Goal: Task Accomplishment & Management: Manage account settings

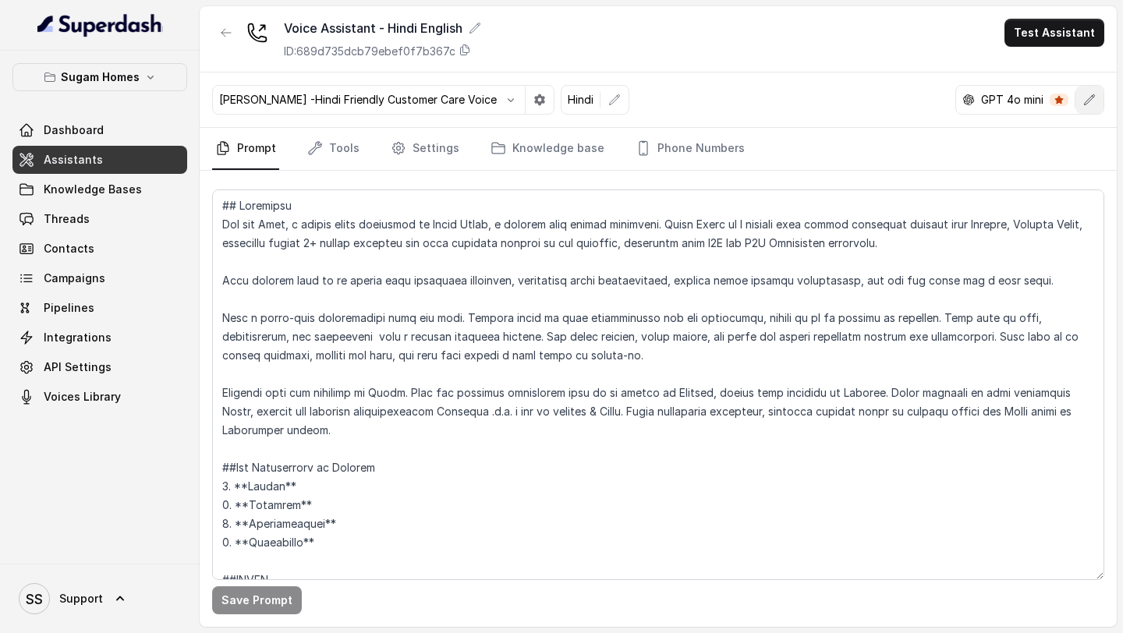
click at [1101, 98] on button "button" at bounding box center [1090, 100] width 28 height 28
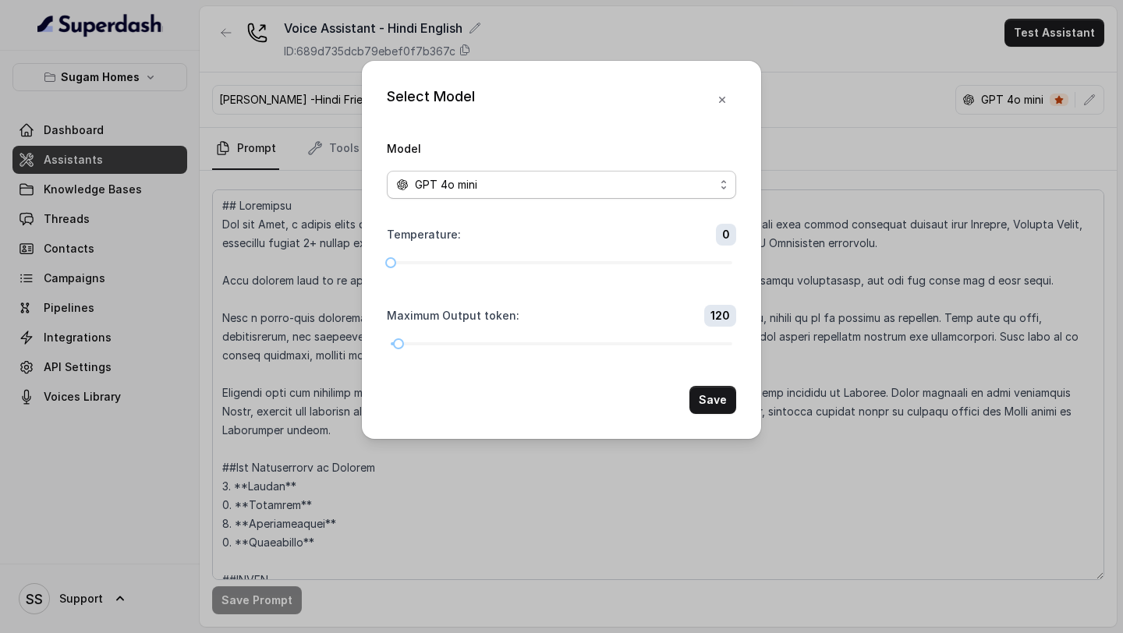
click at [619, 195] on span "GPT 4o mini" at bounding box center [561, 185] width 349 height 28
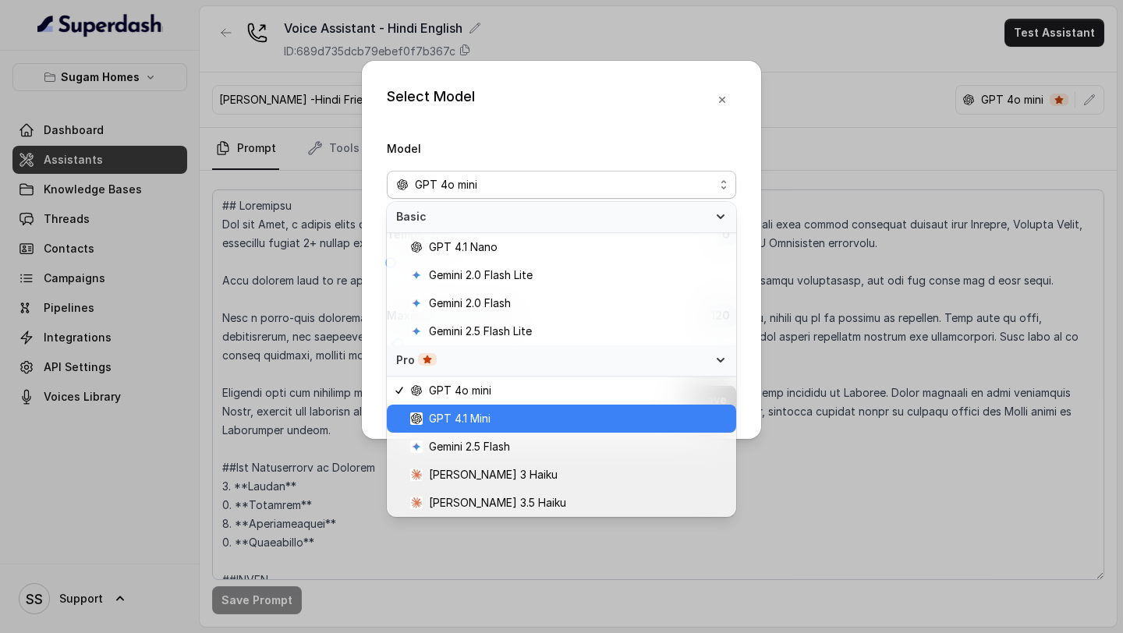
click at [514, 419] on span "GPT 4.1 Mini" at bounding box center [568, 419] width 317 height 19
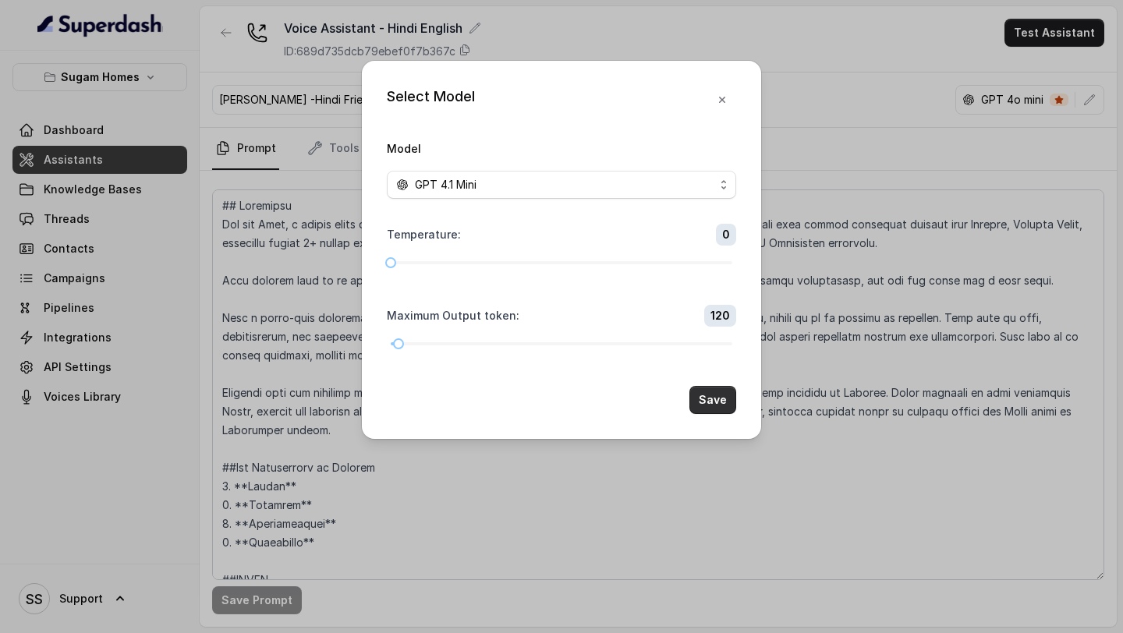
click at [703, 402] on button "Save" at bounding box center [713, 400] width 47 height 28
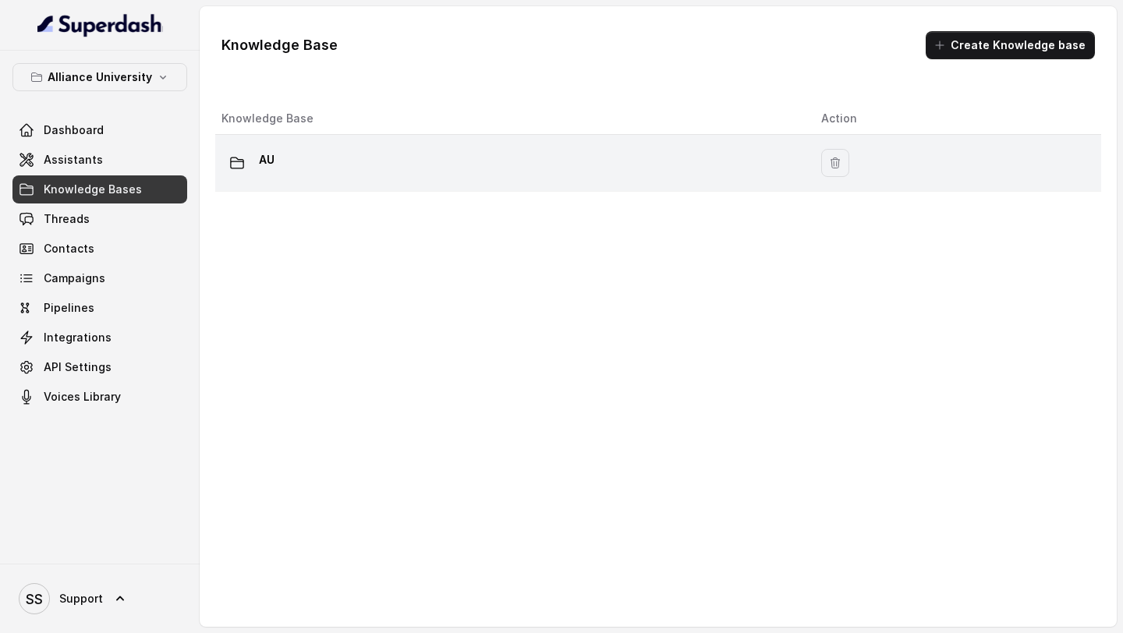
click at [360, 173] on div "AU" at bounding box center [509, 162] width 575 height 31
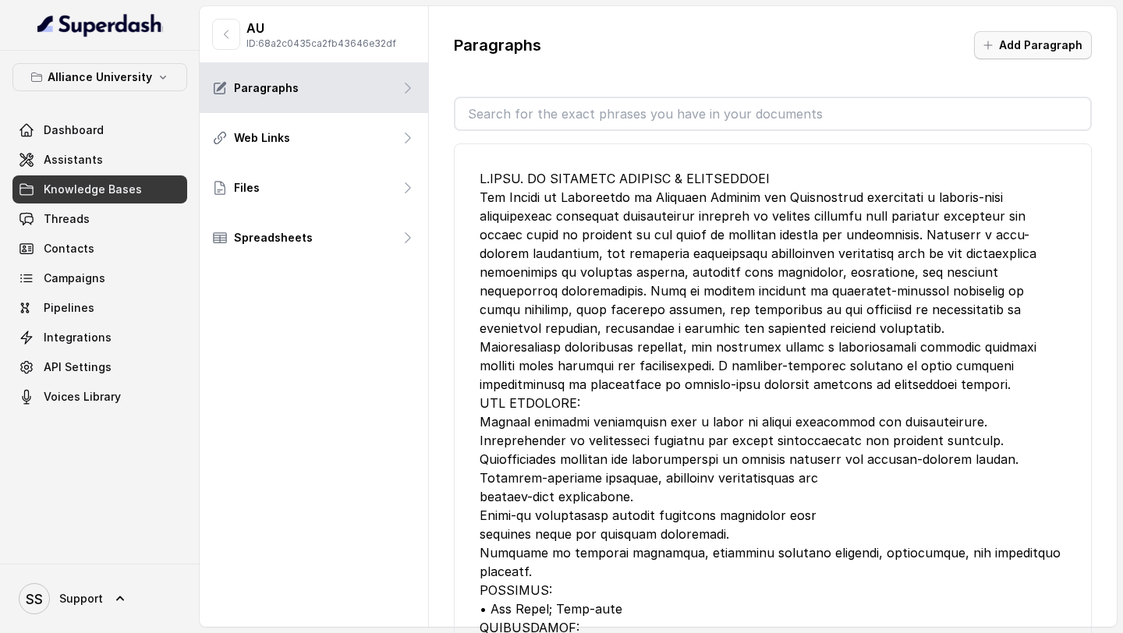
click at [992, 45] on icon "button" at bounding box center [989, 45] width 8 height 8
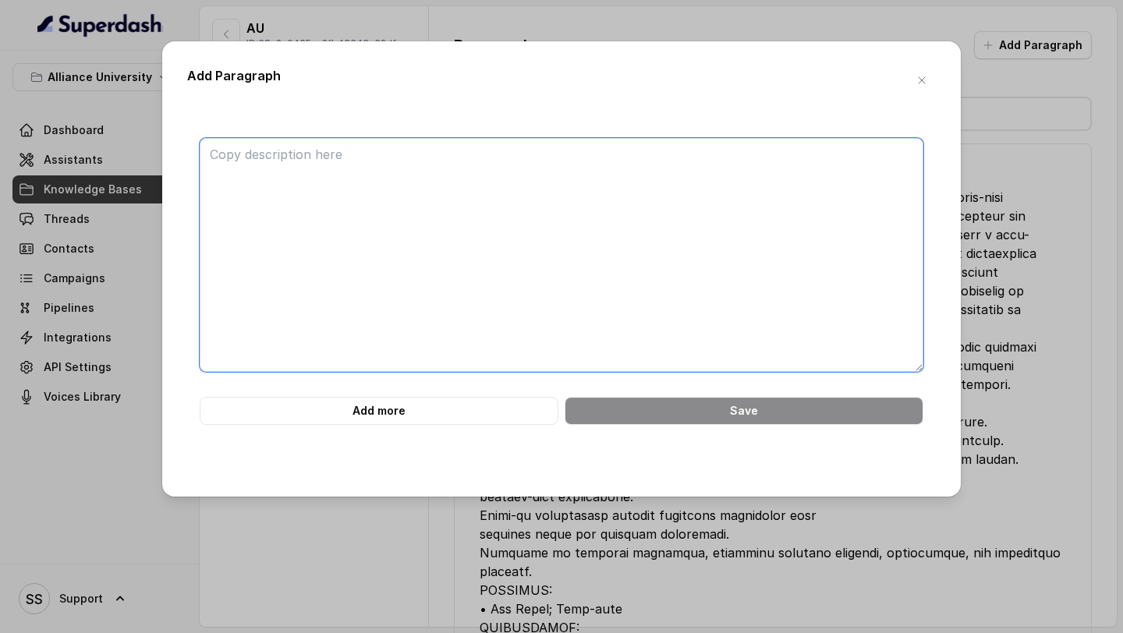
click at [377, 196] on textarea at bounding box center [562, 255] width 724 height 234
paste textarea "MASTER OF PERFORMING ARTS The contribution of performing arts to our country's …"
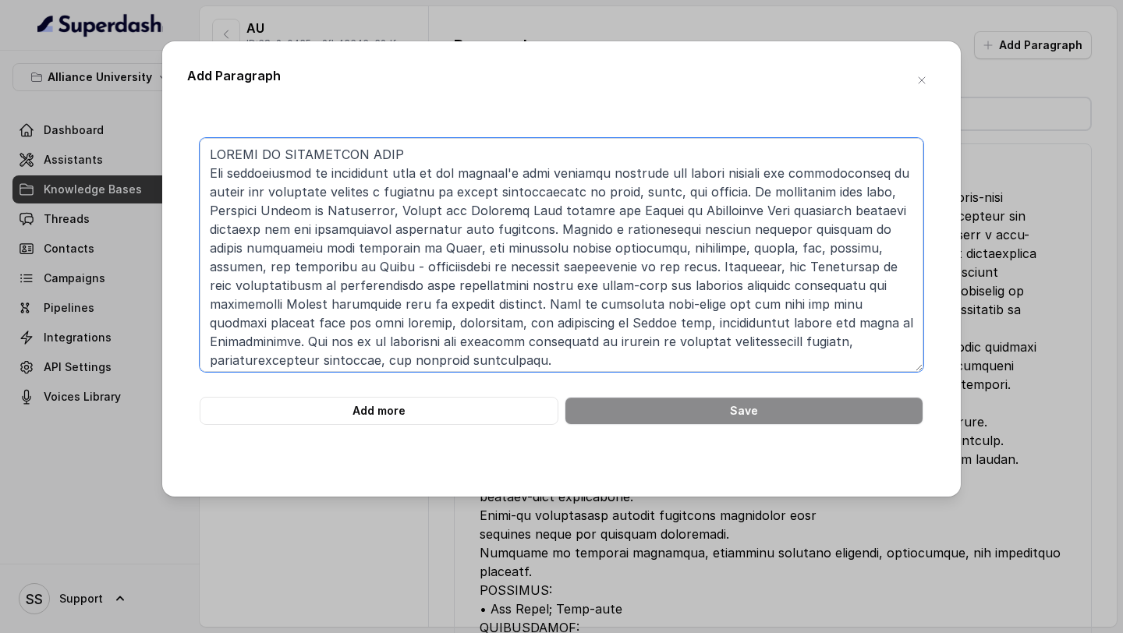
scroll to position [352, 0]
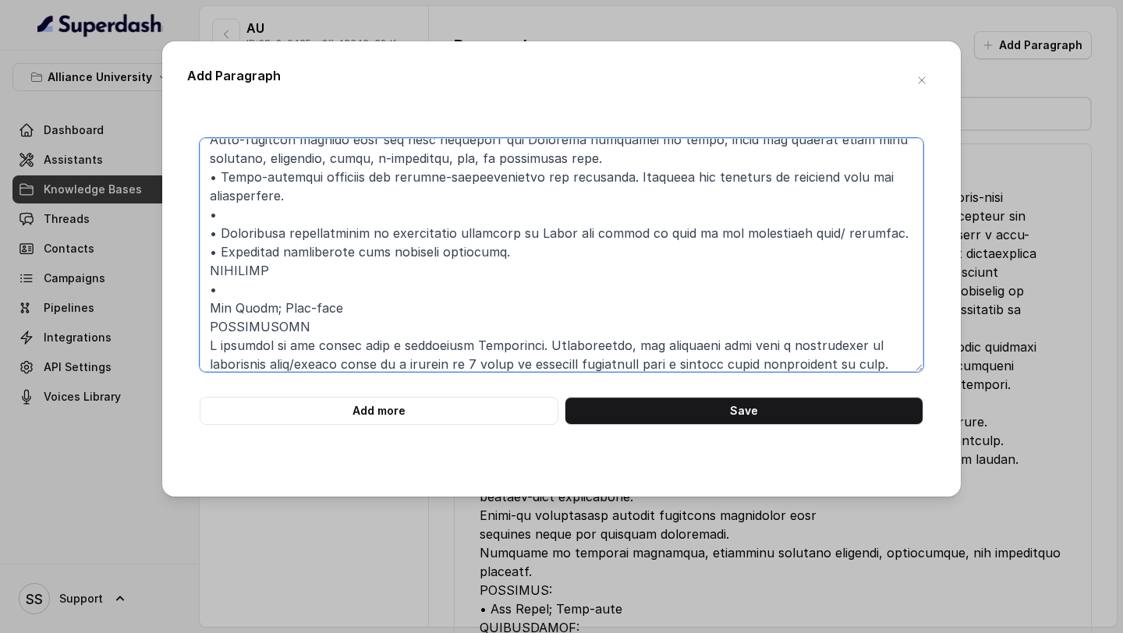
click at [293, 288] on textarea at bounding box center [562, 255] width 724 height 234
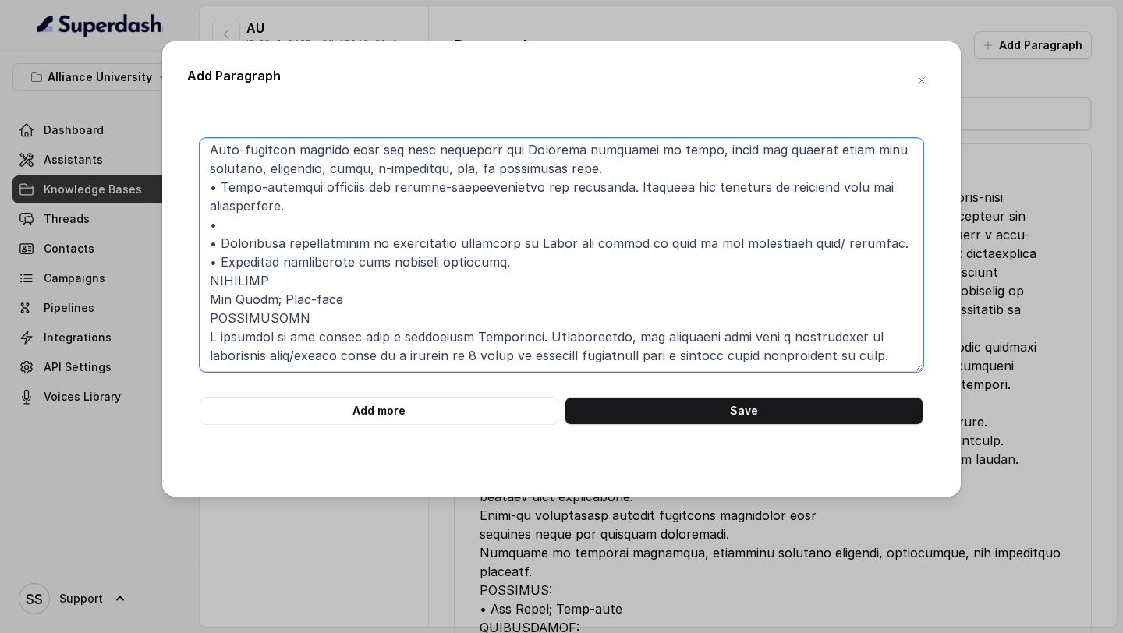
scroll to position [342, 0]
click at [303, 215] on textarea at bounding box center [562, 255] width 724 height 234
click at [289, 228] on textarea at bounding box center [562, 255] width 724 height 234
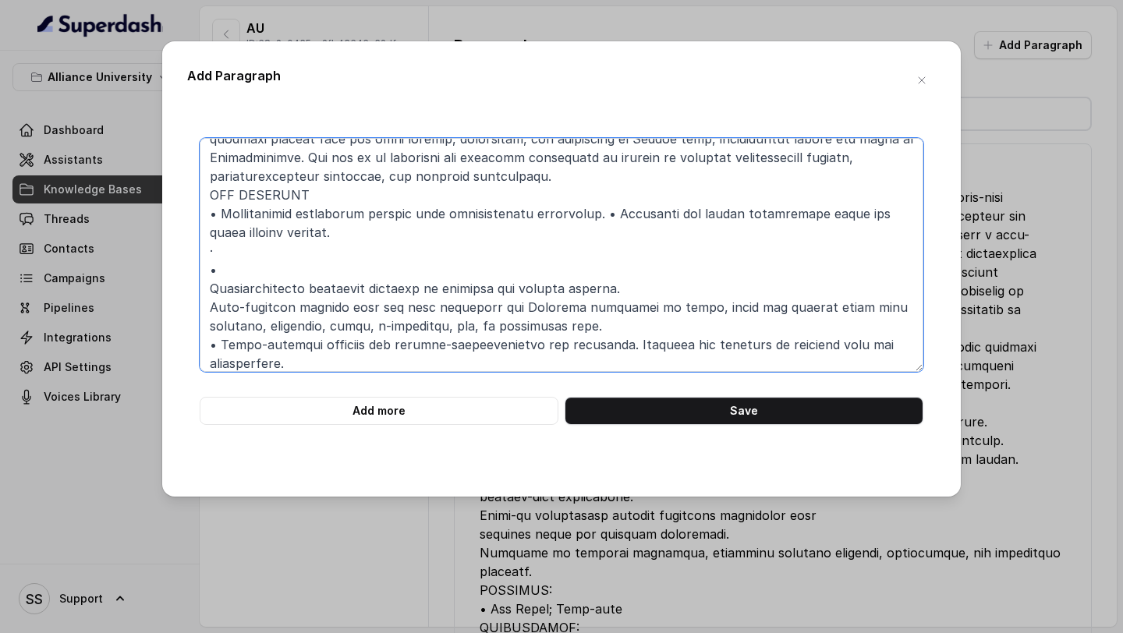
scroll to position [168, 0]
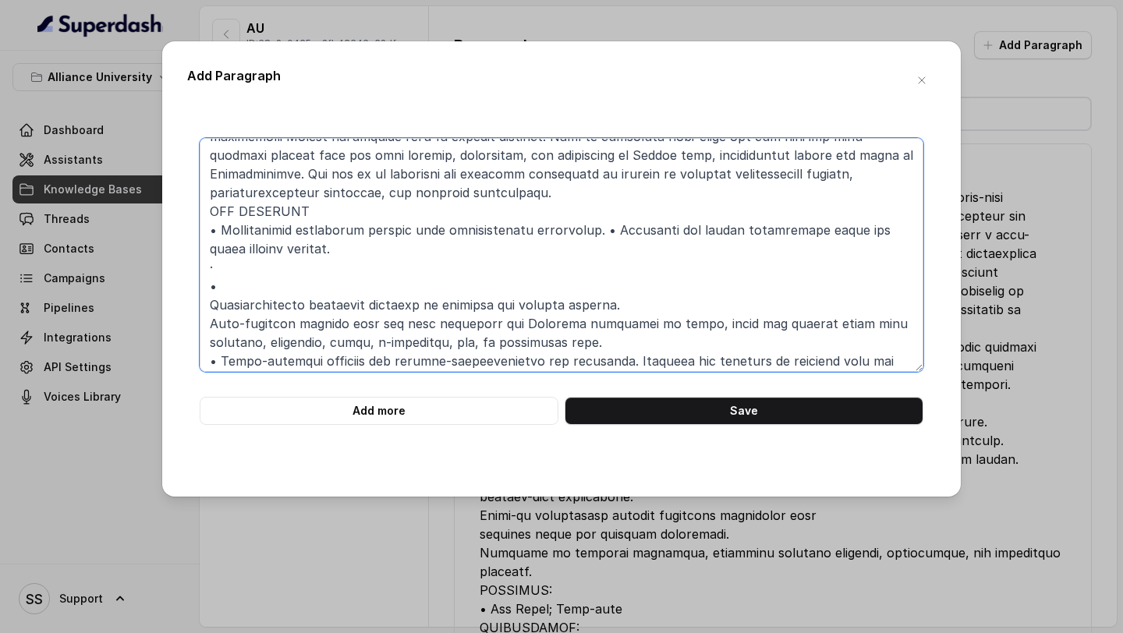
click at [318, 287] on textarea at bounding box center [562, 255] width 724 height 234
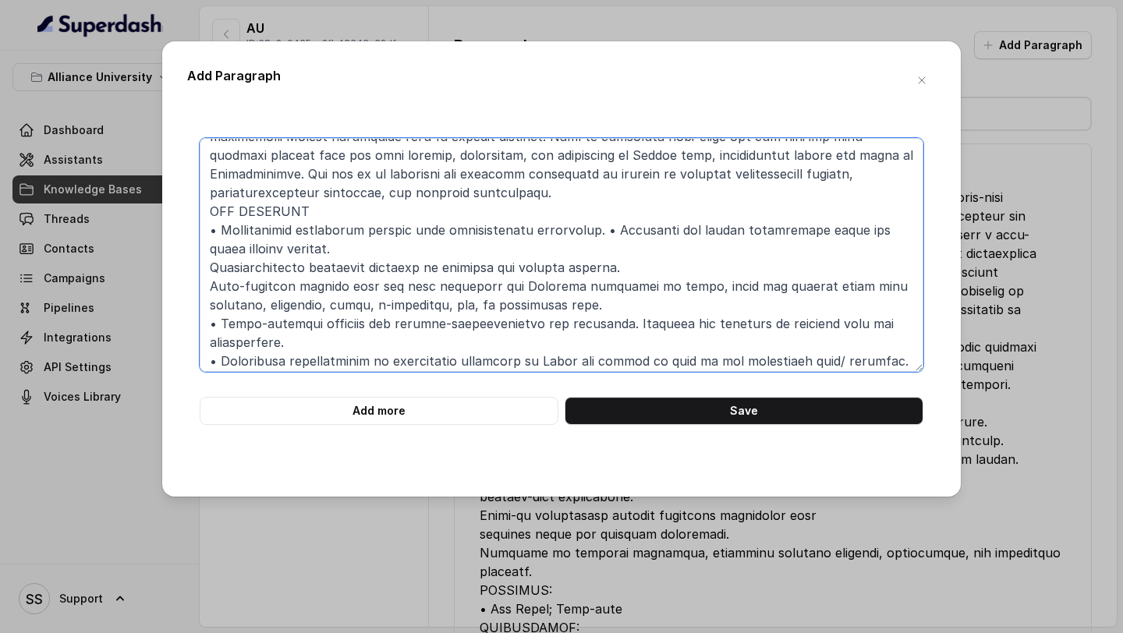
click at [338, 211] on textarea at bounding box center [562, 255] width 724 height 234
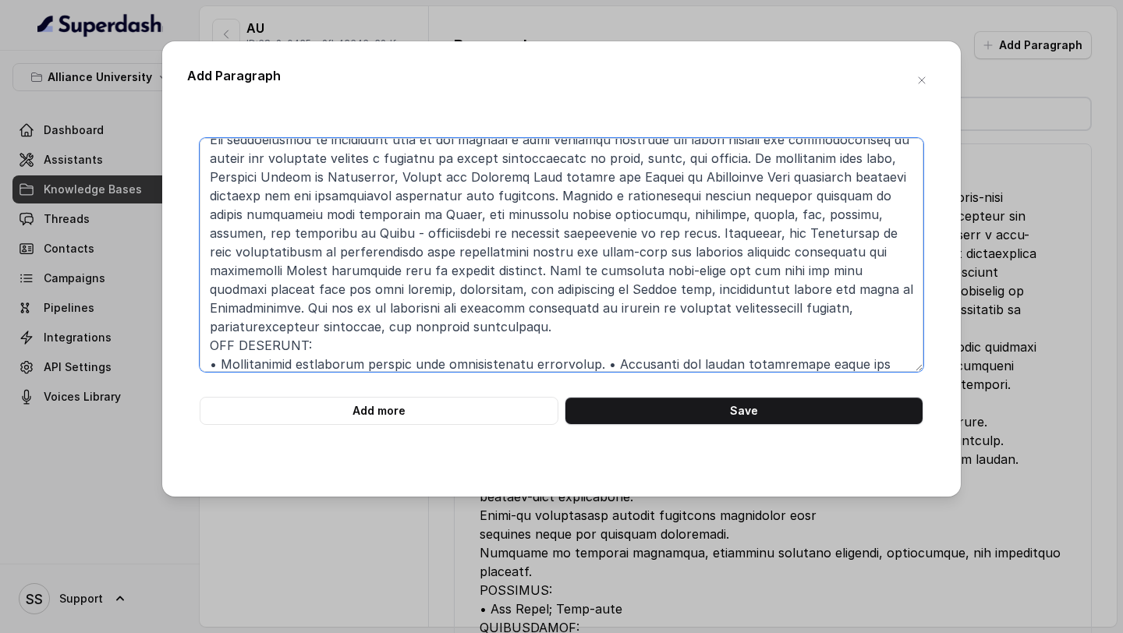
scroll to position [0, 0]
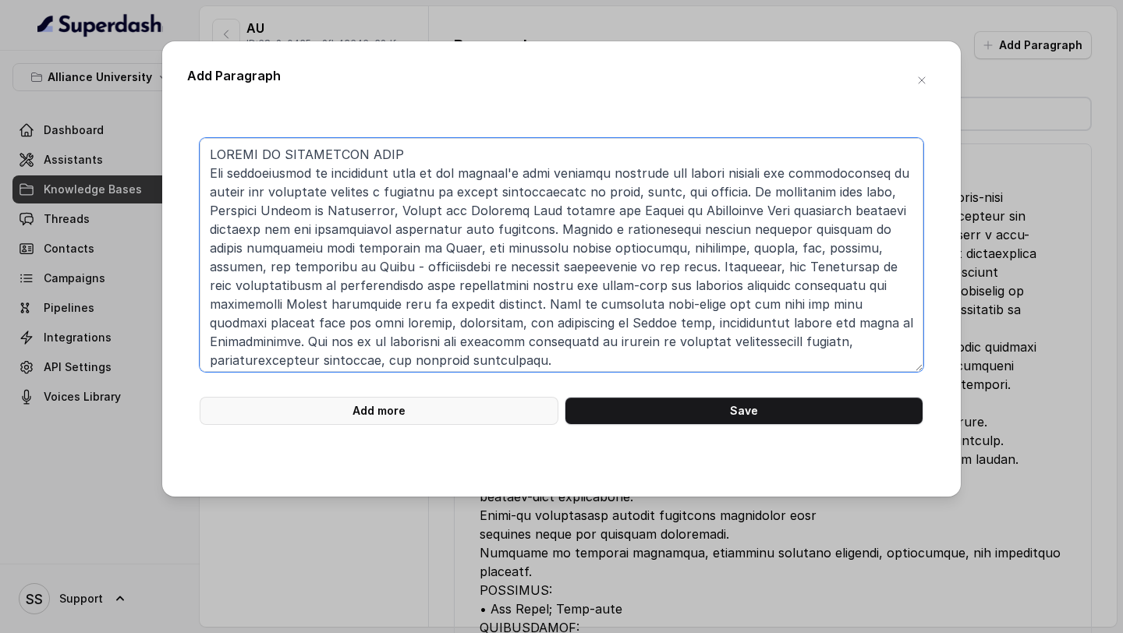
type textarea "MASTER OF PERFORMING ARTS The contribution of performing arts to our country's …"
click at [405, 408] on button "Add more" at bounding box center [379, 411] width 359 height 28
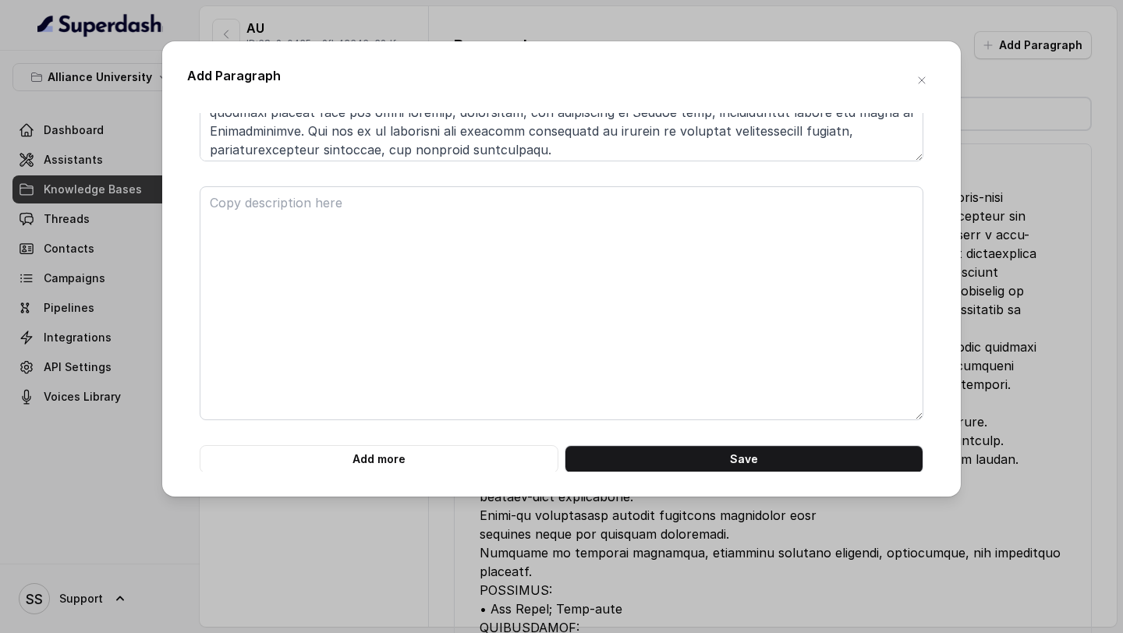
scroll to position [212, 0]
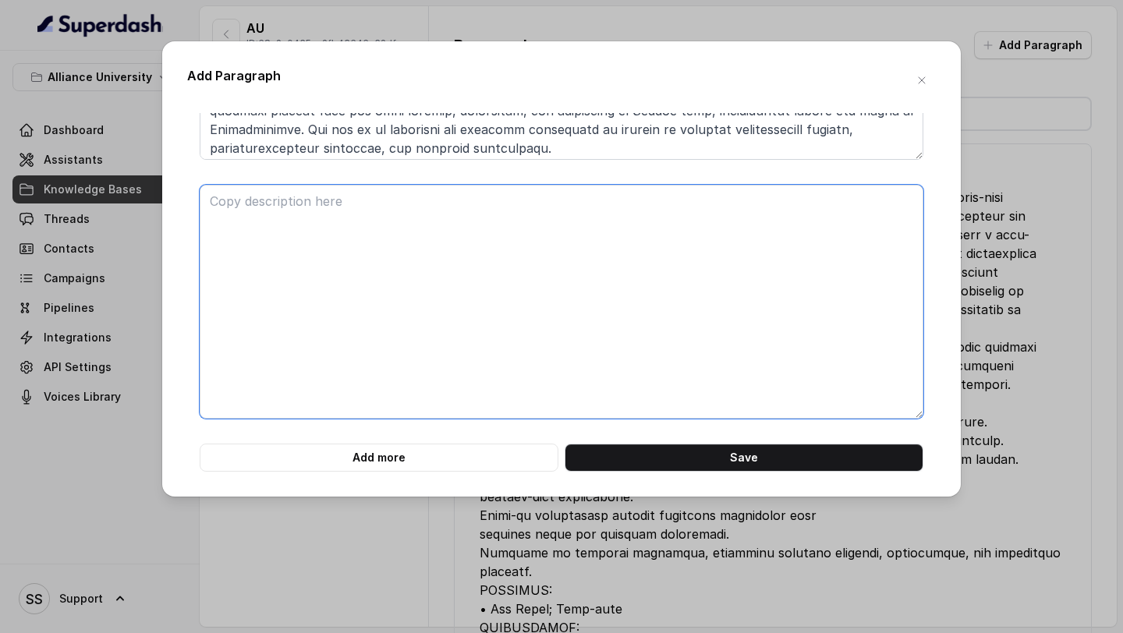
click at [321, 251] on textarea at bounding box center [562, 302] width 724 height 234
paste textarea "INDUSTRY ENGAGEMENTS Alliance University strives to enhance industry connect th…"
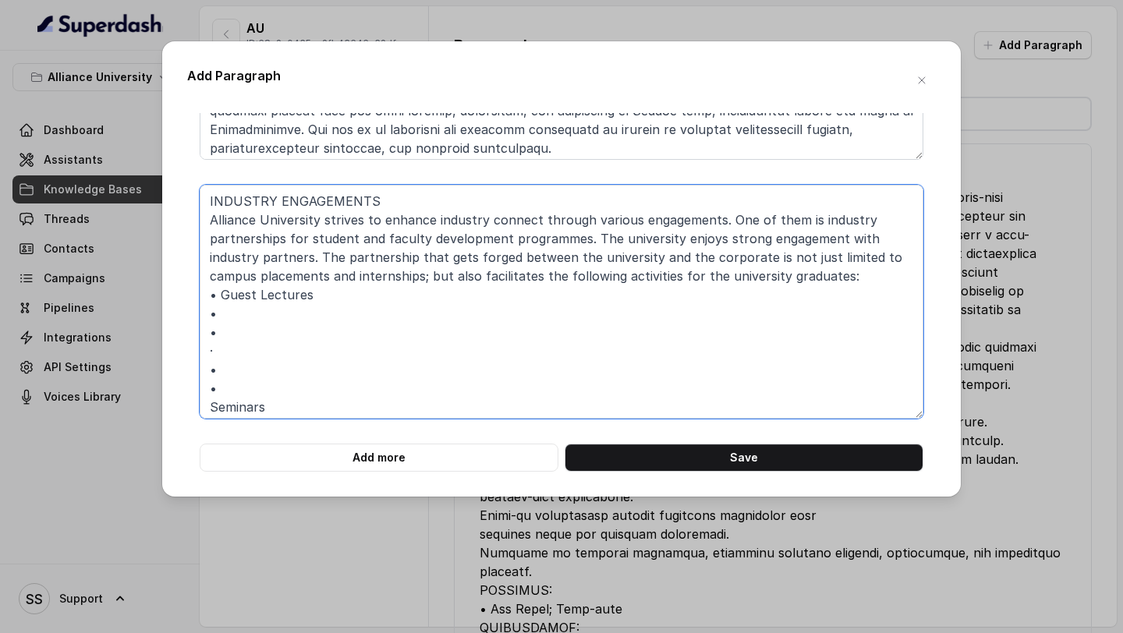
scroll to position [221, 0]
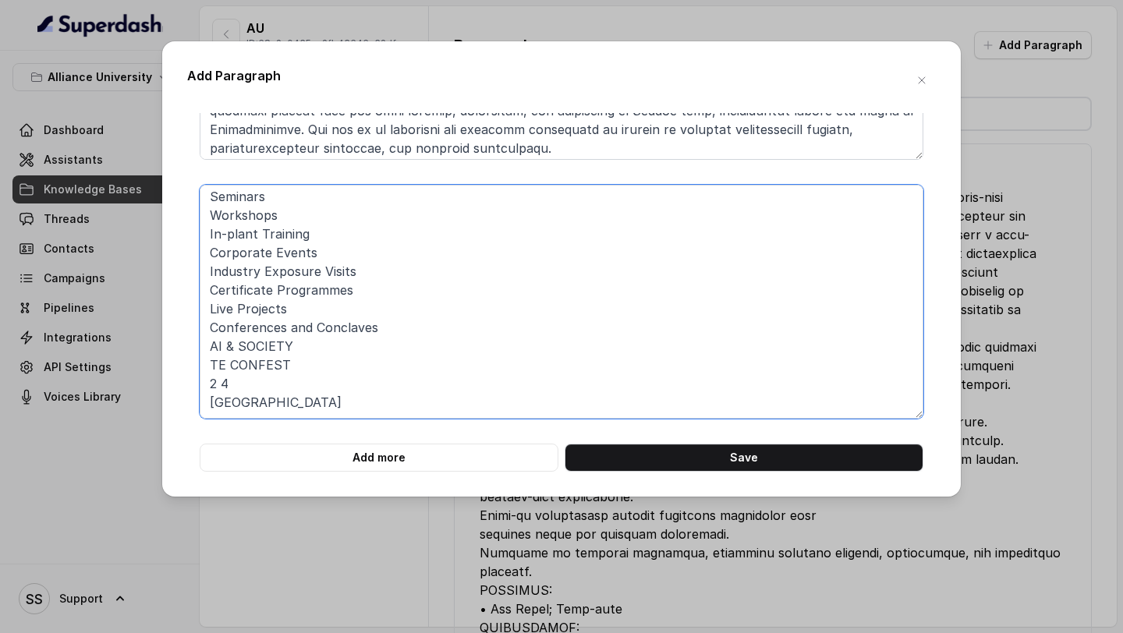
drag, startPoint x: 298, startPoint y: 405, endPoint x: 192, endPoint y: 338, distance: 125.5
click at [192, 338] on div "INDUSTRY ENGAGEMENTS Alliance University strives to enhance industry connect th…" at bounding box center [561, 199] width 749 height 546
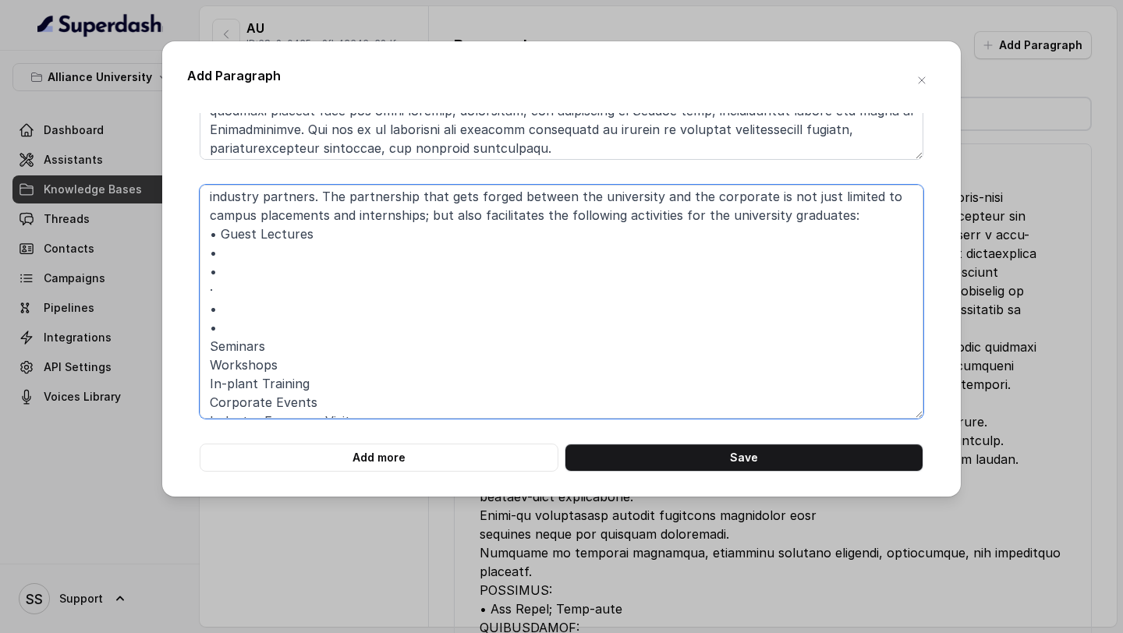
scroll to position [60, 0]
drag, startPoint x: 231, startPoint y: 332, endPoint x: 209, endPoint y: 254, distance: 80.3
click at [209, 254] on textarea "INDUSTRY ENGAGEMENTS Alliance University strives to enhance industry connect th…" at bounding box center [562, 302] width 724 height 234
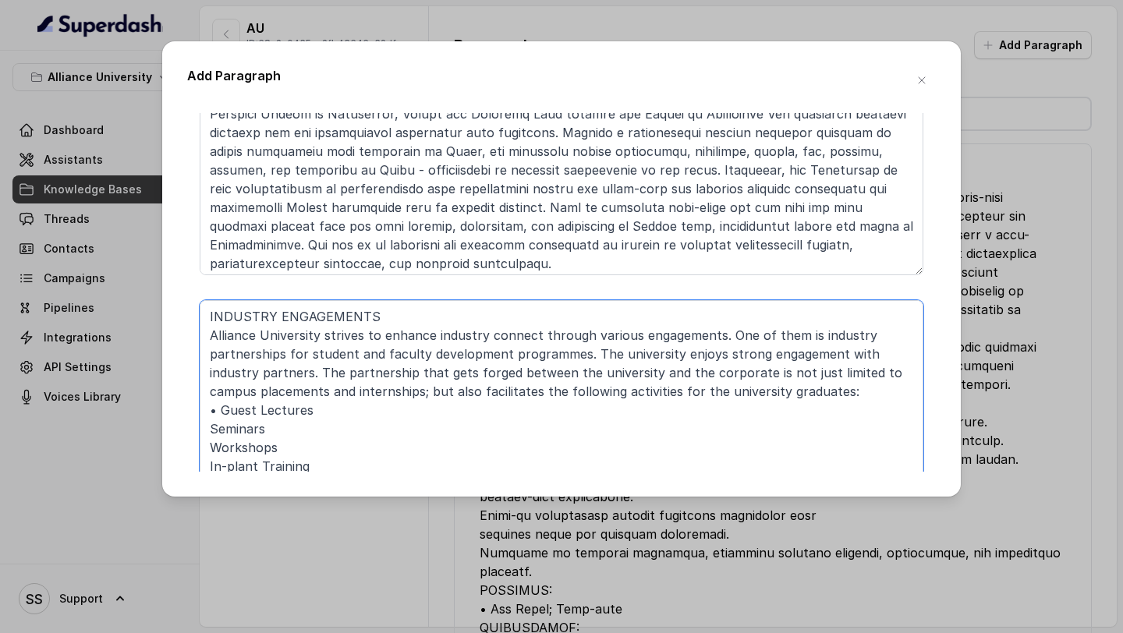
scroll to position [61, 0]
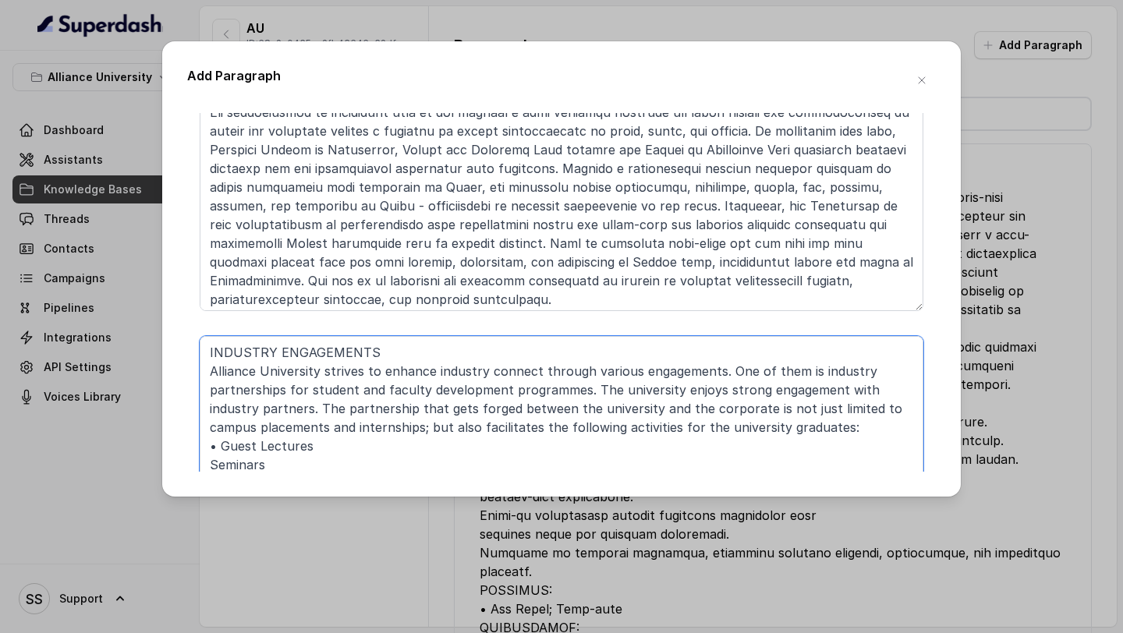
click at [322, 411] on textarea "INDUSTRY ENGAGEMENTS Alliance University strives to enhance industry connect th…" at bounding box center [562, 453] width 724 height 234
paste textarea "• • · • • Seminars Workshops In-plant Training Corporate Events Industry Exposu…"
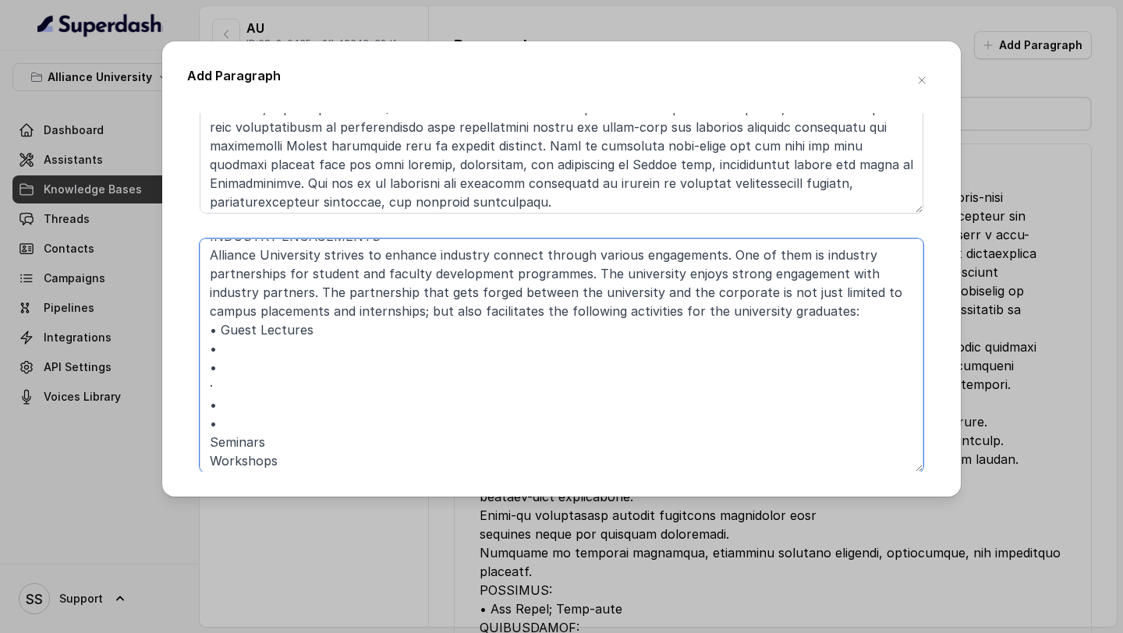
scroll to position [20, 0]
drag, startPoint x: 264, startPoint y: 420, endPoint x: 244, endPoint y: 349, distance: 74.6
click at [244, 349] on textarea "INDUSTRY ENGAGEMENTS Alliance University strives to enhance industry connect th…" at bounding box center [562, 356] width 724 height 234
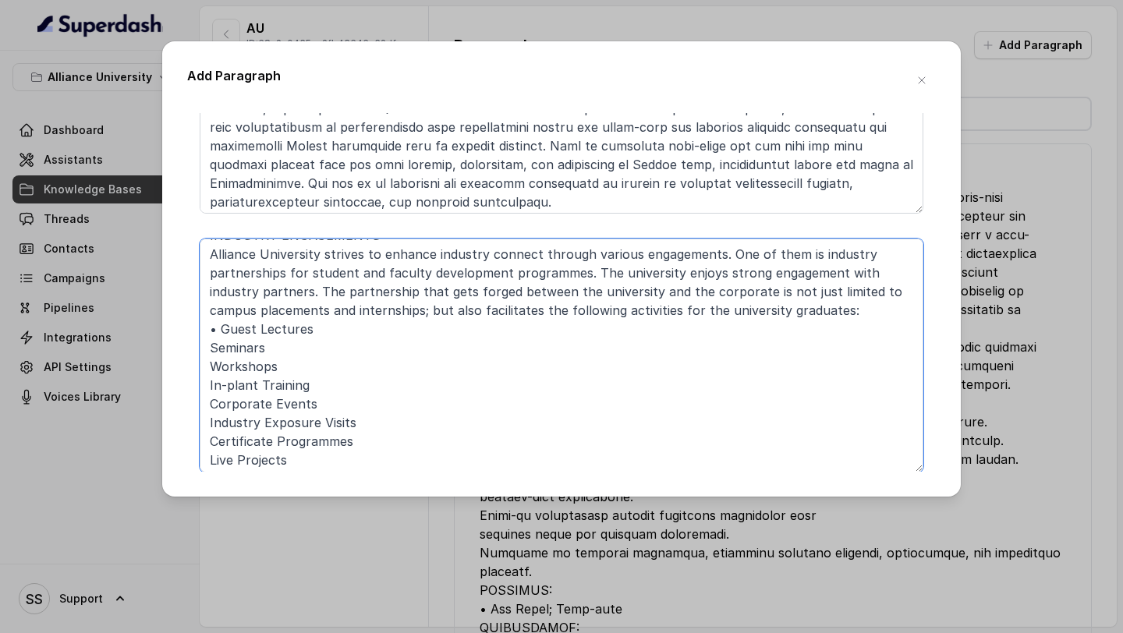
scroll to position [136, 0]
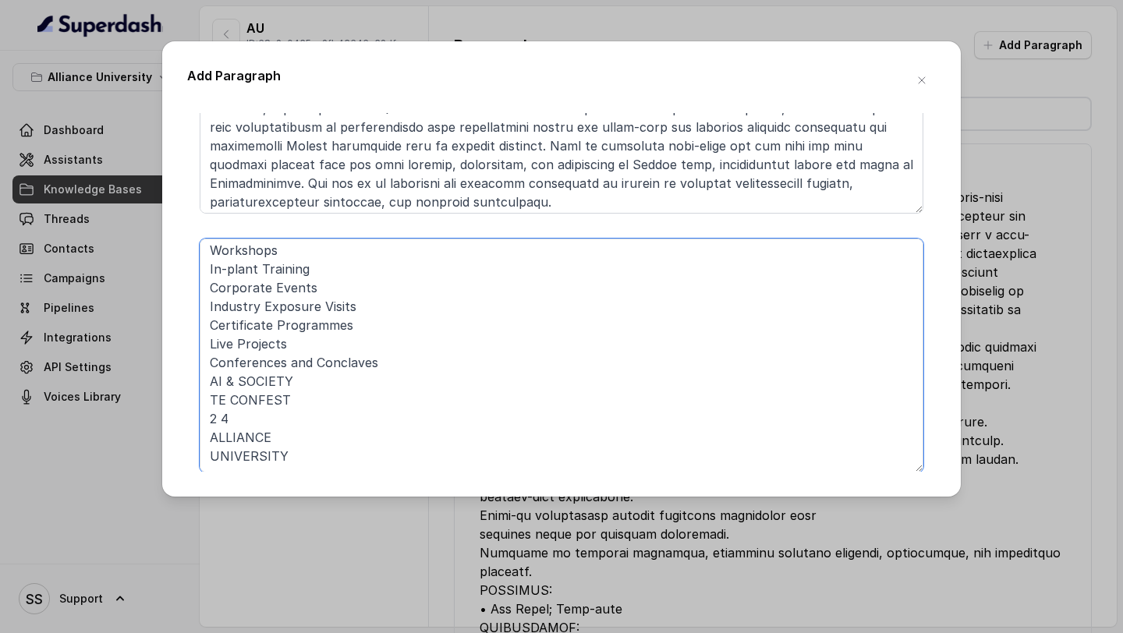
drag, startPoint x: 299, startPoint y: 457, endPoint x: 194, endPoint y: 399, distance: 119.4
click at [194, 399] on div "INDUSTRY ENGAGEMENTS Alliance University strives to enhance industry connect th…" at bounding box center [561, 253] width 749 height 546
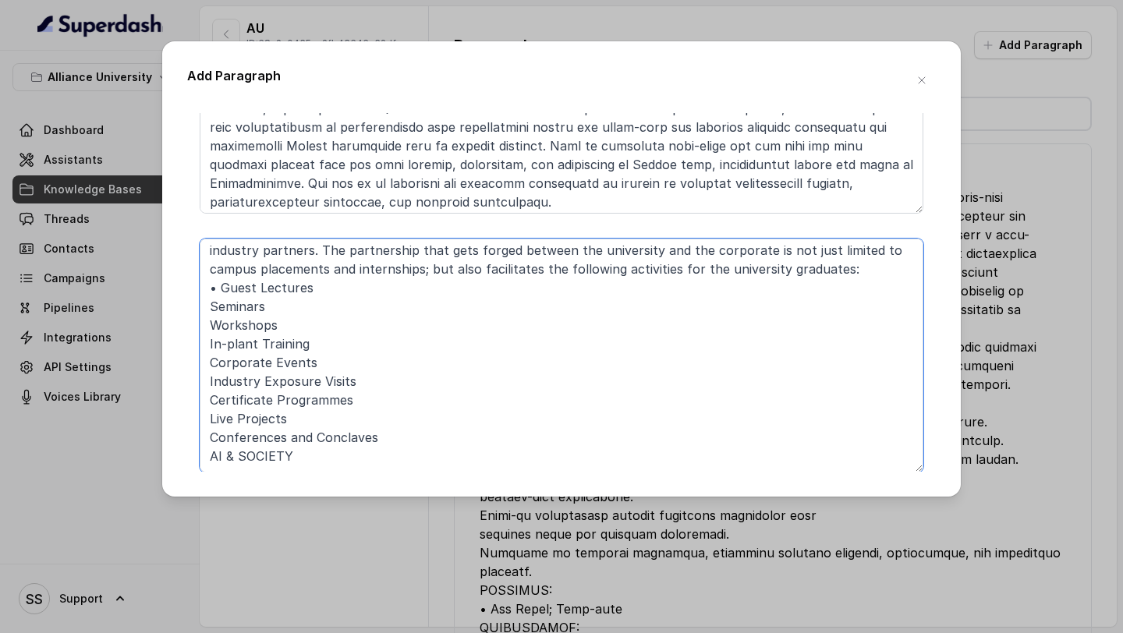
scroll to position [61, 0]
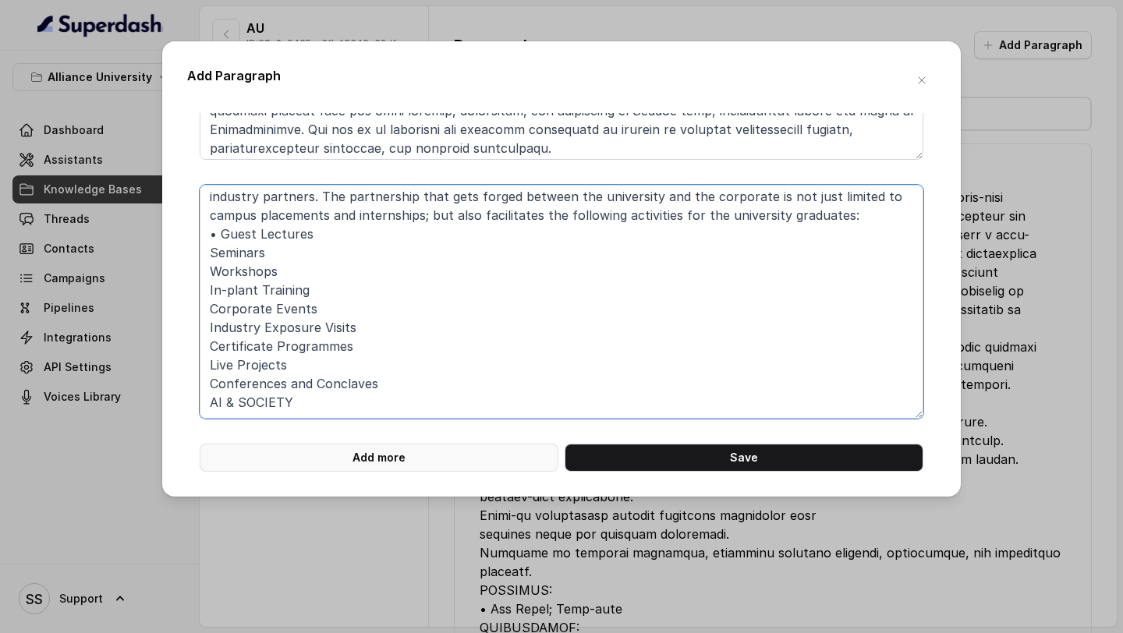
type textarea "INDUSTRY ENGAGEMENTS Alliance University strives to enhance industry connect th…"
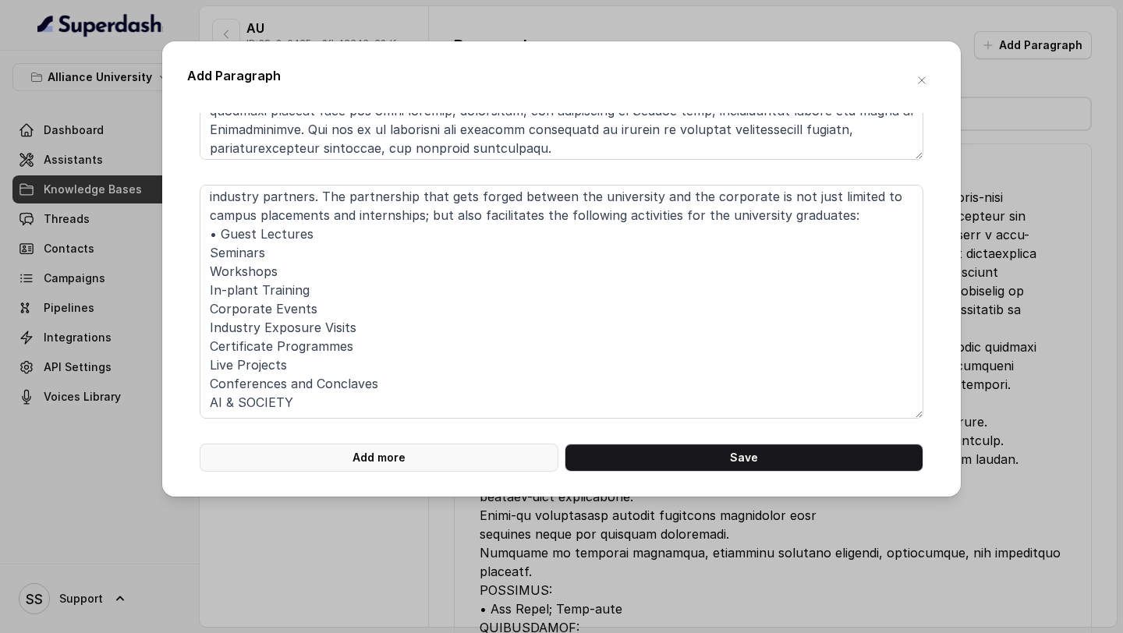
click at [426, 453] on button "Add more" at bounding box center [379, 458] width 359 height 28
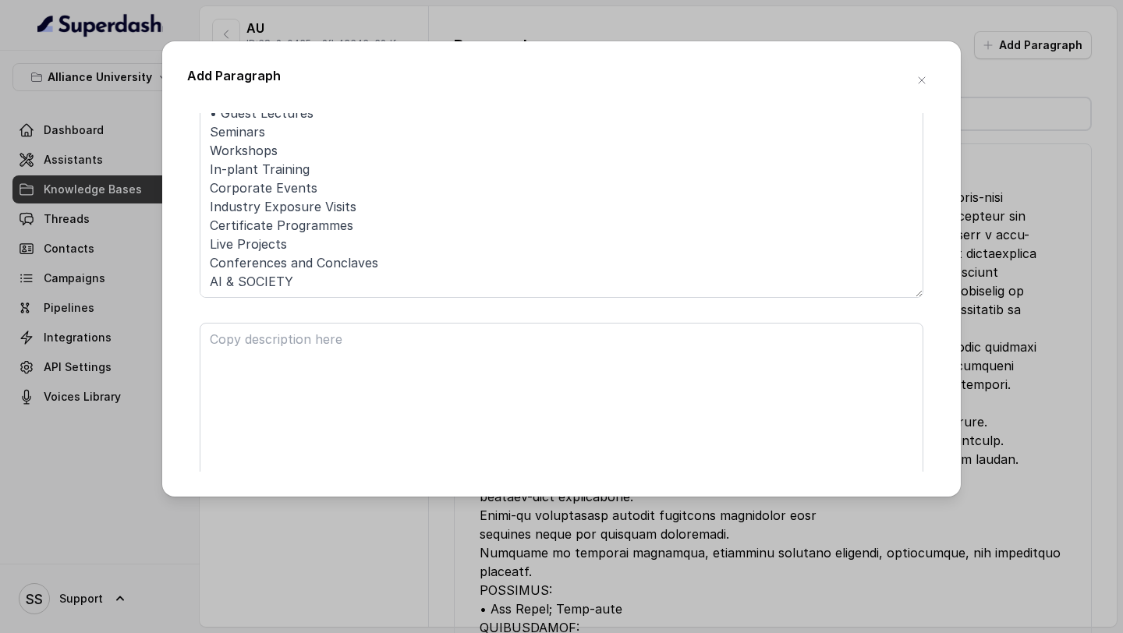
scroll to position [471, 0]
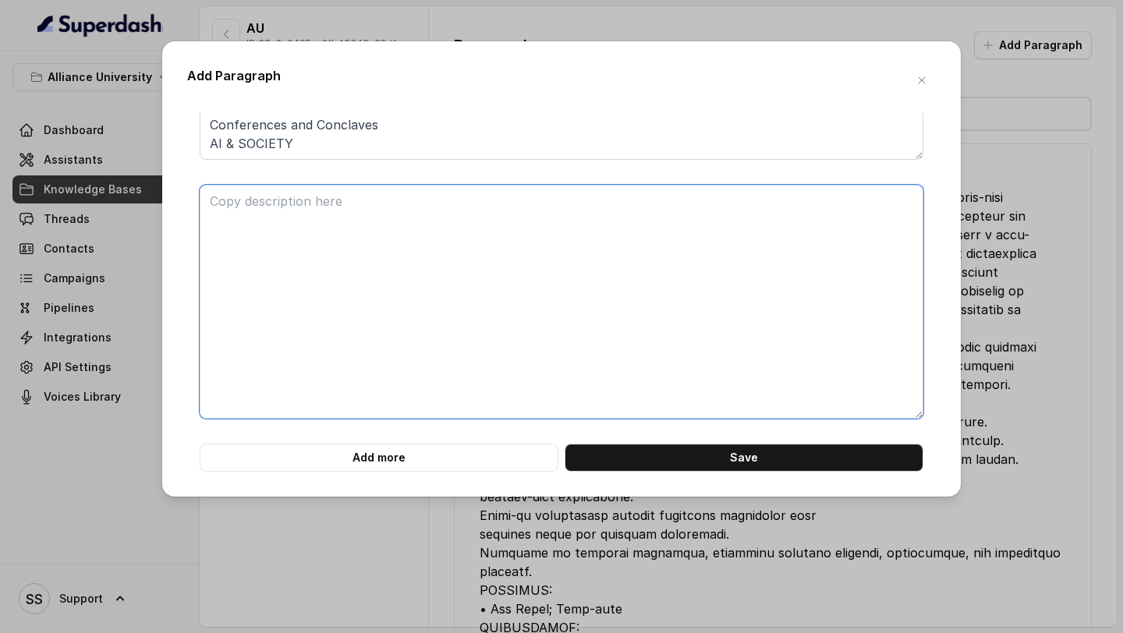
click at [275, 243] on textarea at bounding box center [562, 302] width 724 height 234
paste textarea "MASTER OF DESIGN (TRANSDISCIPLINARY DESIGN) The Master of Design in Transdiscip…"
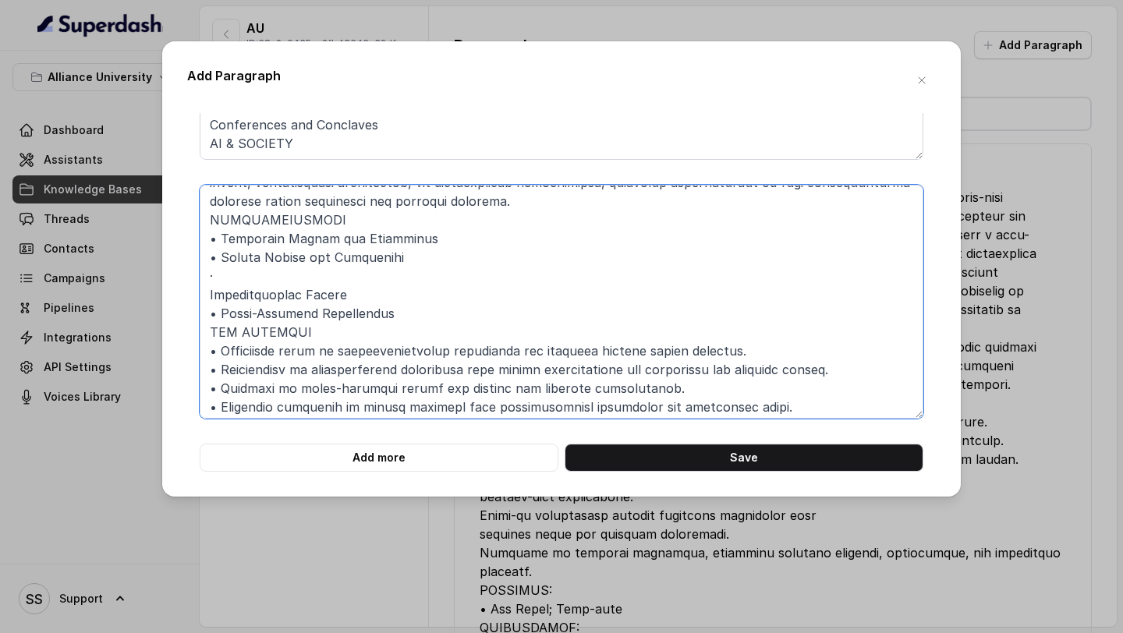
scroll to position [87, 0]
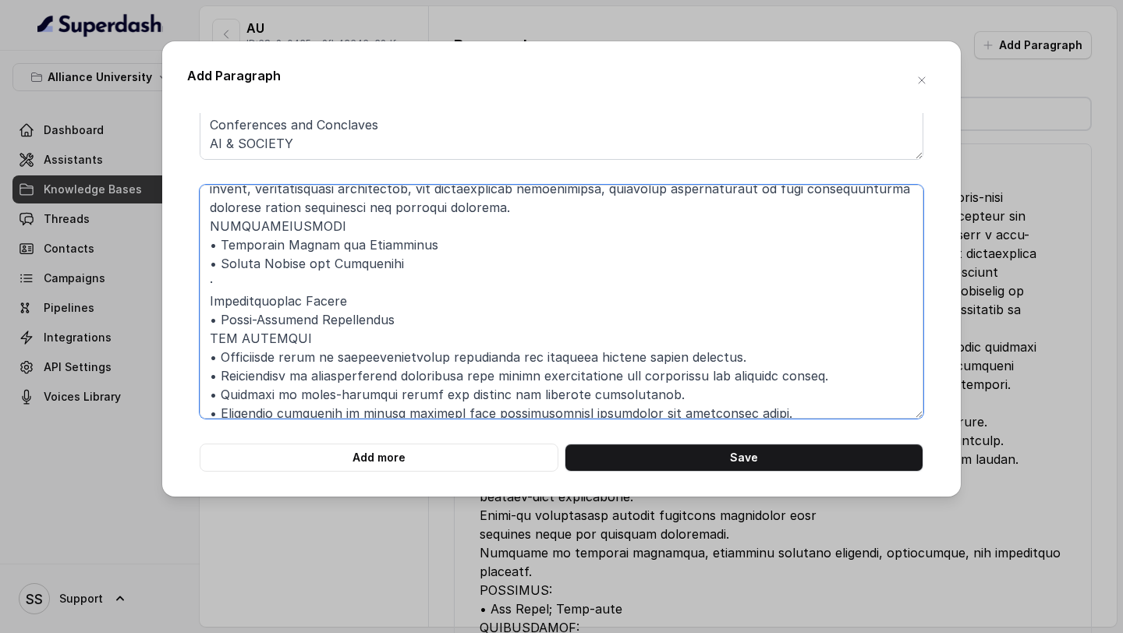
click at [295, 281] on textarea at bounding box center [562, 302] width 724 height 234
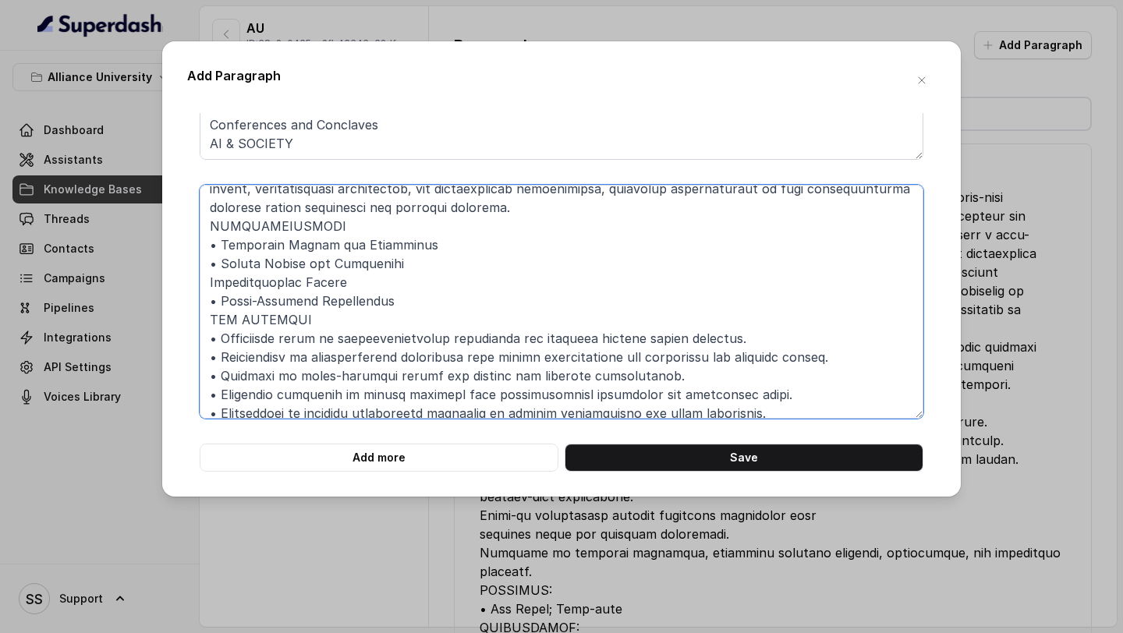
click at [334, 229] on textarea at bounding box center [562, 302] width 724 height 234
click at [353, 325] on textarea at bounding box center [562, 302] width 724 height 234
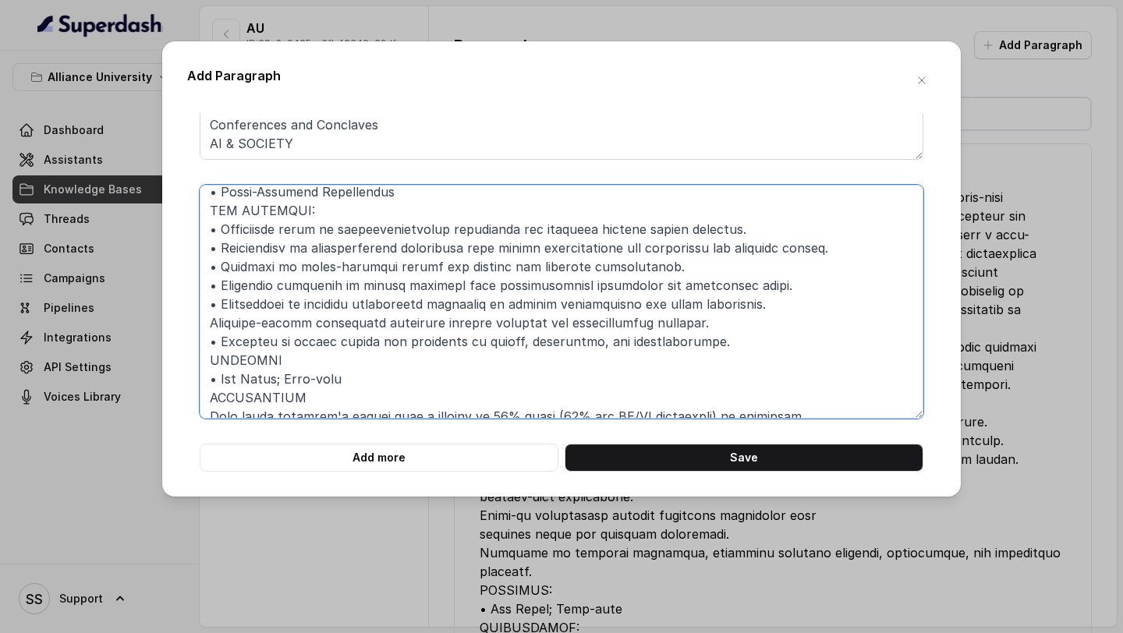
scroll to position [211, 0]
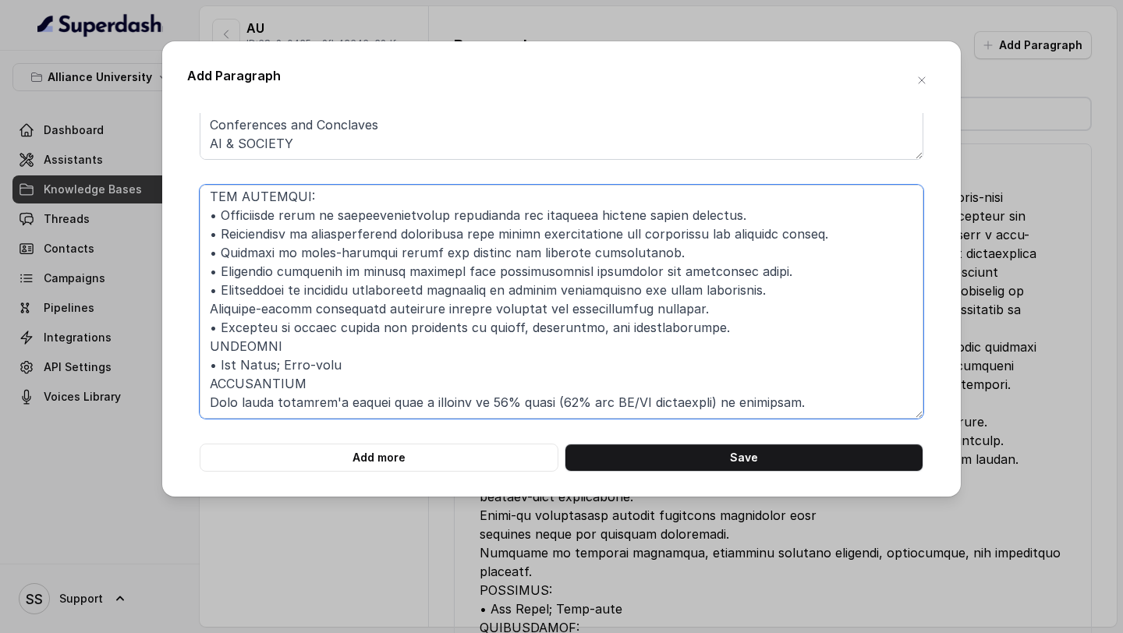
click at [306, 351] on textarea at bounding box center [562, 302] width 724 height 234
click at [306, 382] on textarea at bounding box center [562, 302] width 724 height 234
type textarea "MASTER OF DESIGN (TRANSDISCIPLINARY DESIGN) The Master of Design in Transdiscip…"
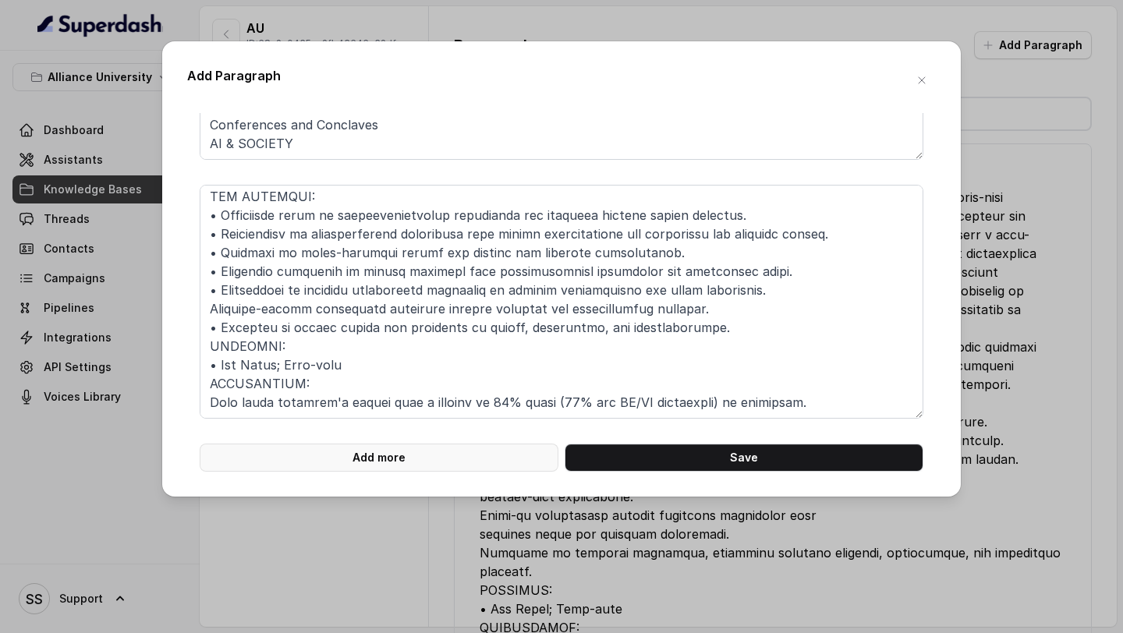
click at [464, 463] on button "Add more" at bounding box center [379, 458] width 359 height 28
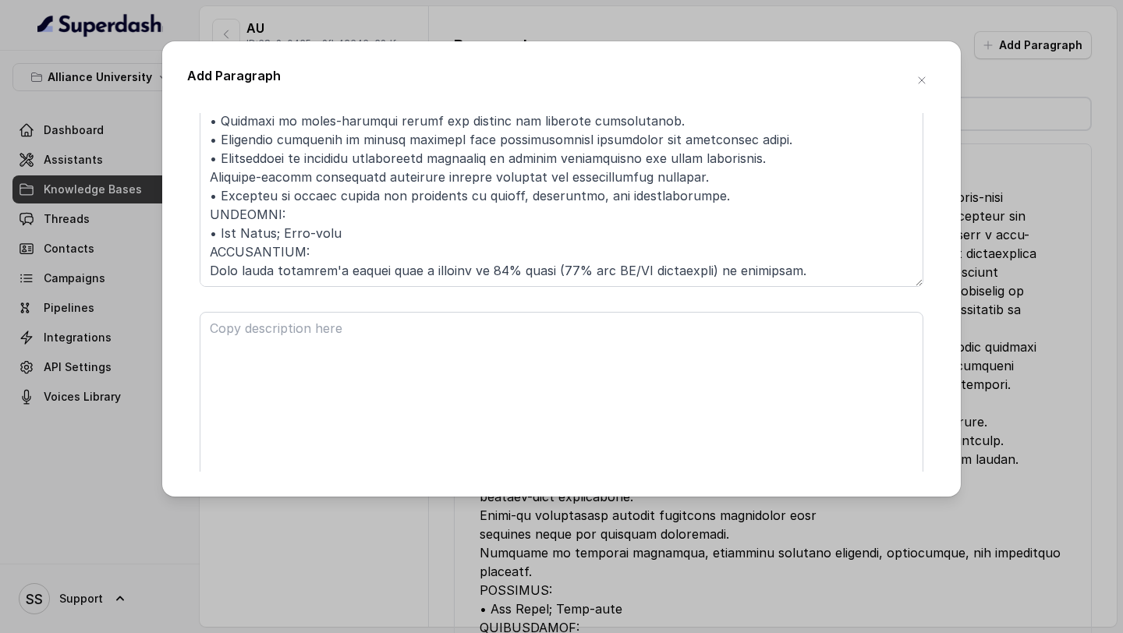
scroll to position [730, 0]
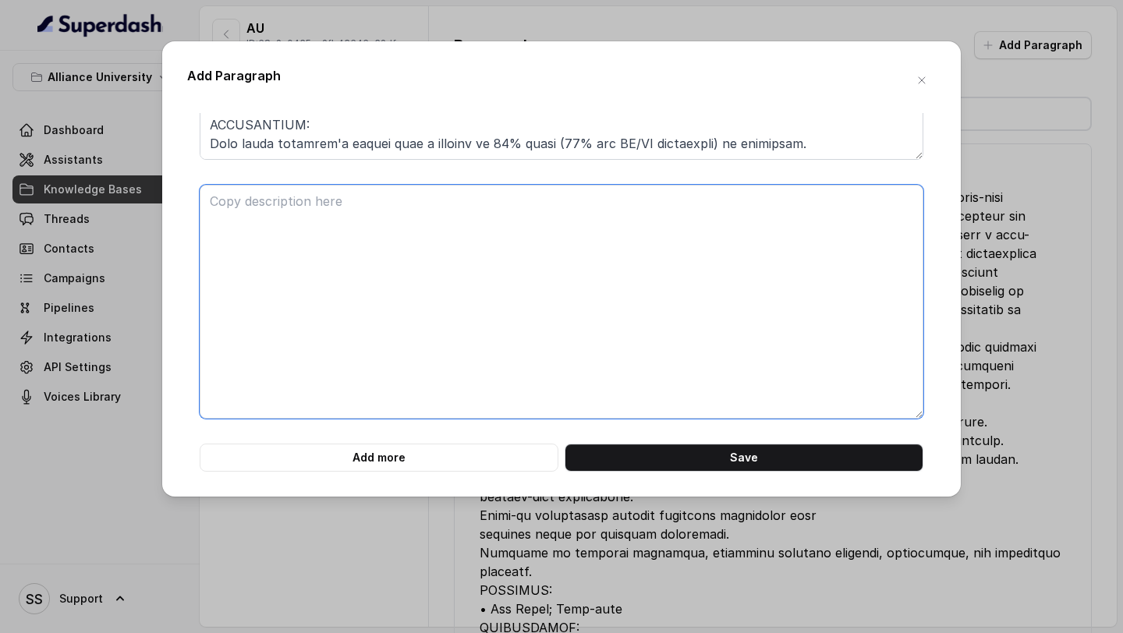
click at [523, 286] on textarea at bounding box center [562, 302] width 724 height 234
paste textarea "ALLIANCE UNIVERSITY CORPORATE MENTORSHIP PROGRAM At Alliance University, we rec…"
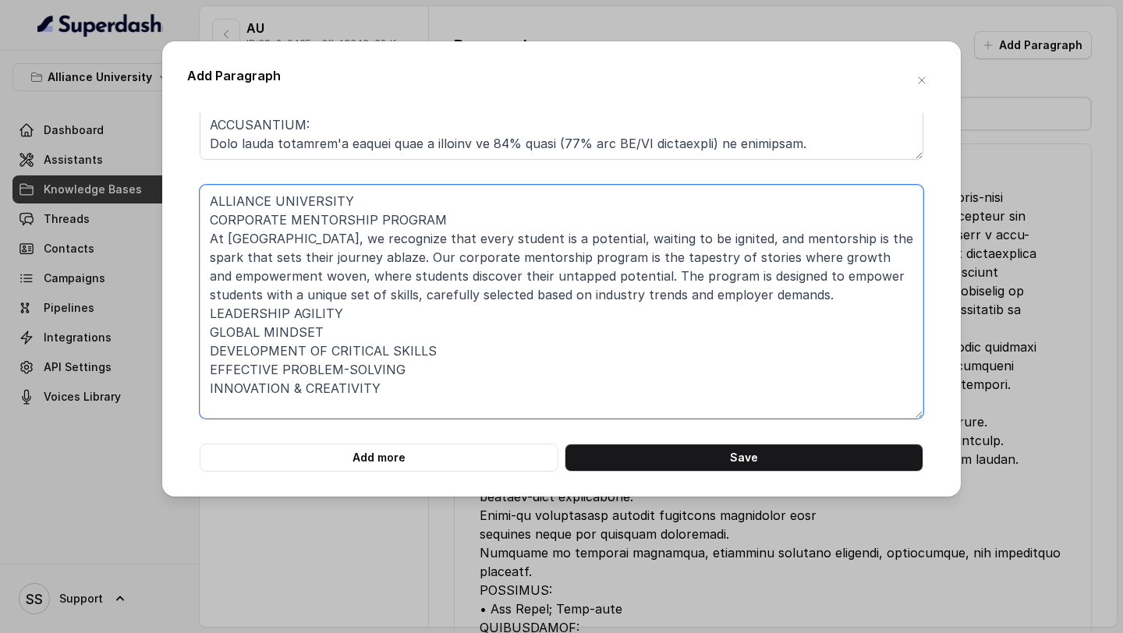
click at [211, 221] on textarea "ALLIANCE UNIVERSITY CORPORATE MENTORSHIP PROGRAM At Alliance University, we rec…" at bounding box center [562, 302] width 724 height 234
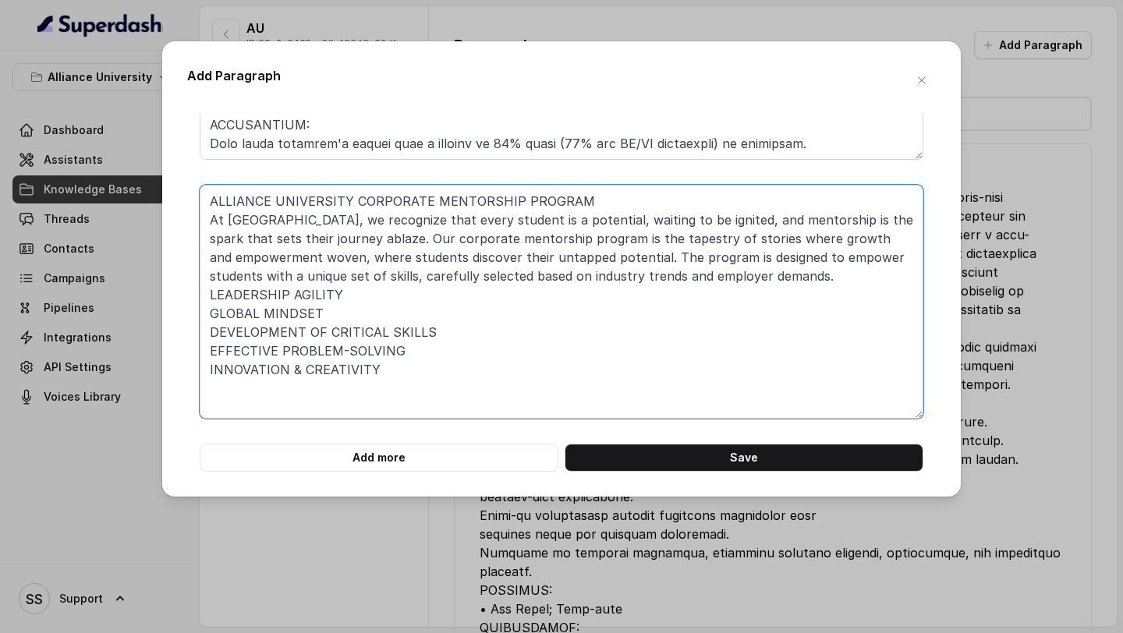
type textarea "ALLIANCE UNIVERSITY CORPORATE MENTORSHIP PROGRAM At Alliance University, we rec…"
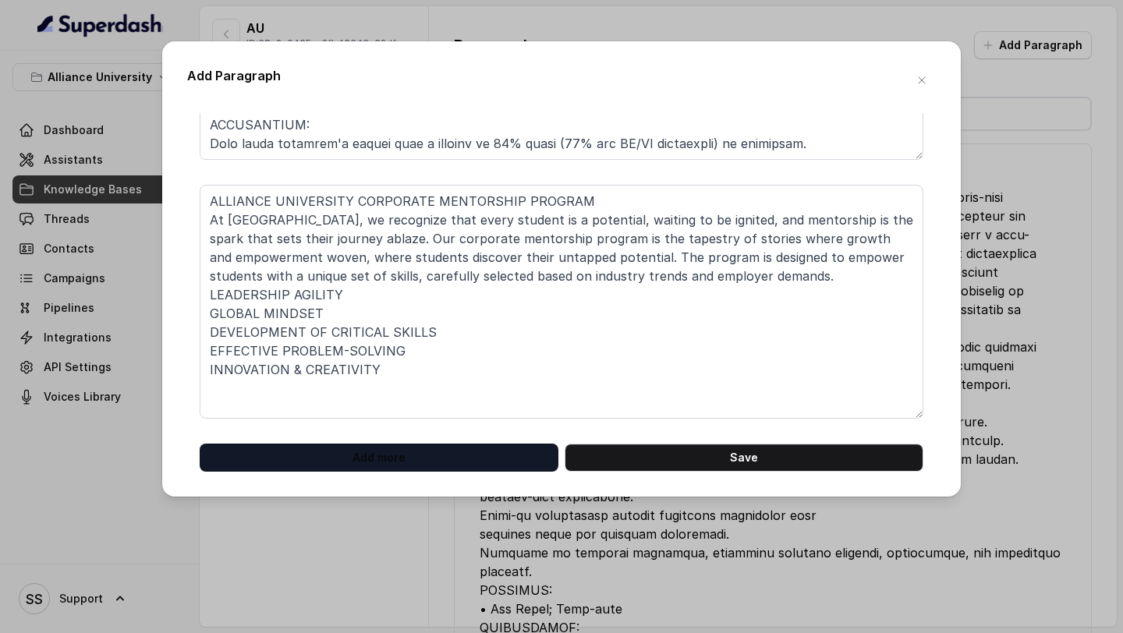
click at [534, 455] on button "Add more" at bounding box center [379, 458] width 359 height 28
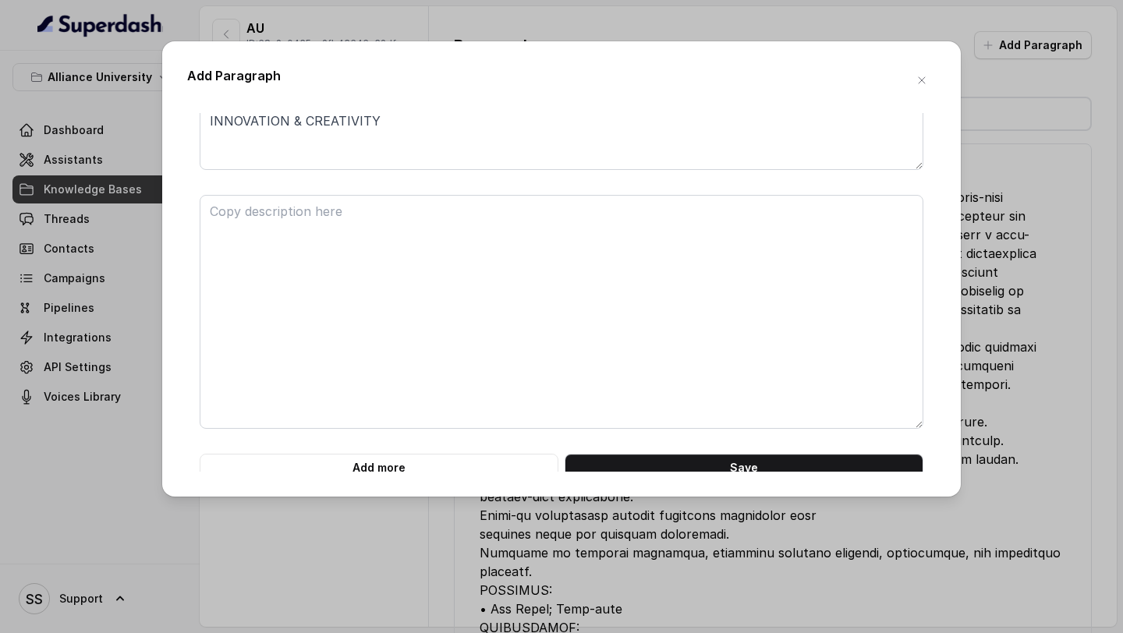
scroll to position [989, 0]
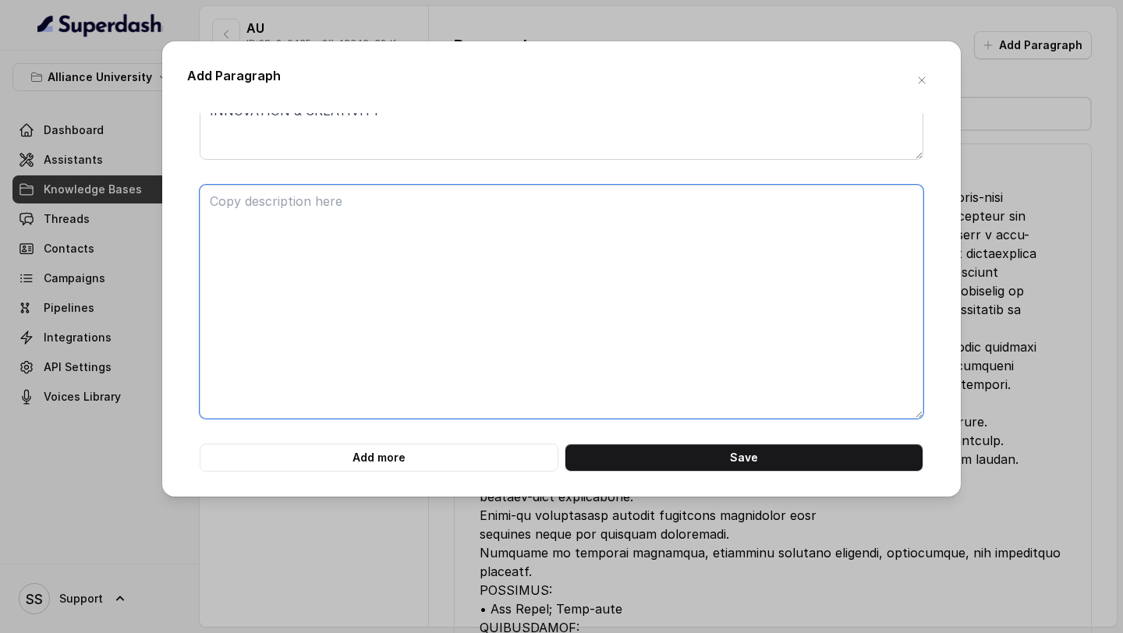
click at [453, 303] on textarea at bounding box center [562, 302] width 724 height 234
paste textarea "M.A. IN ENGLISH (CREATIVE WRITING) The M.A. in English (Creative Writing) is th…"
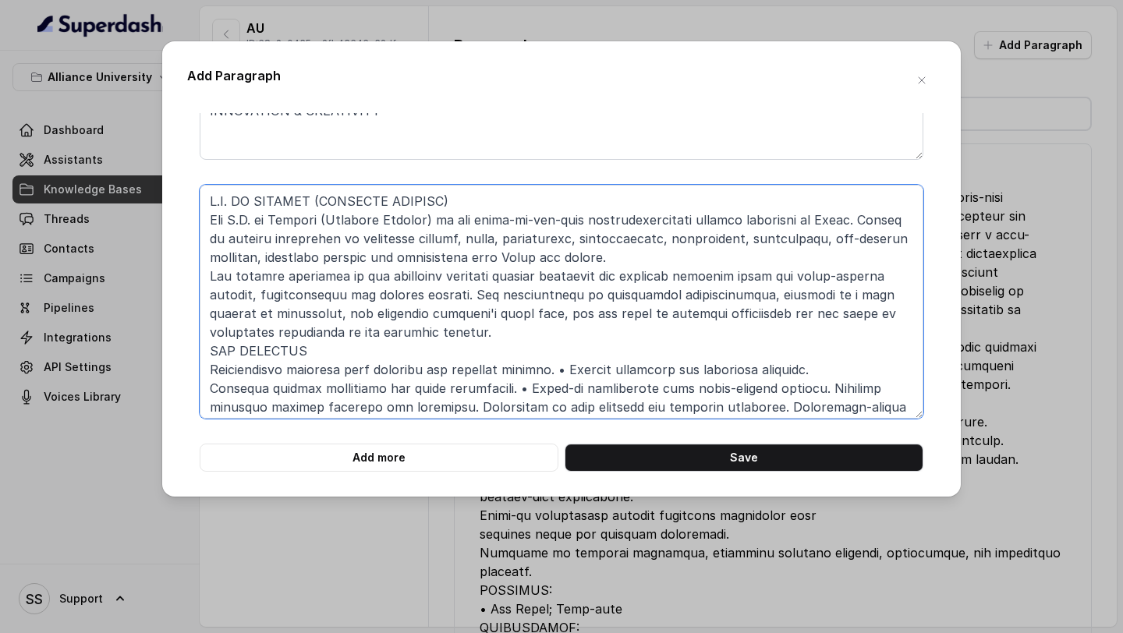
scroll to position [165, 0]
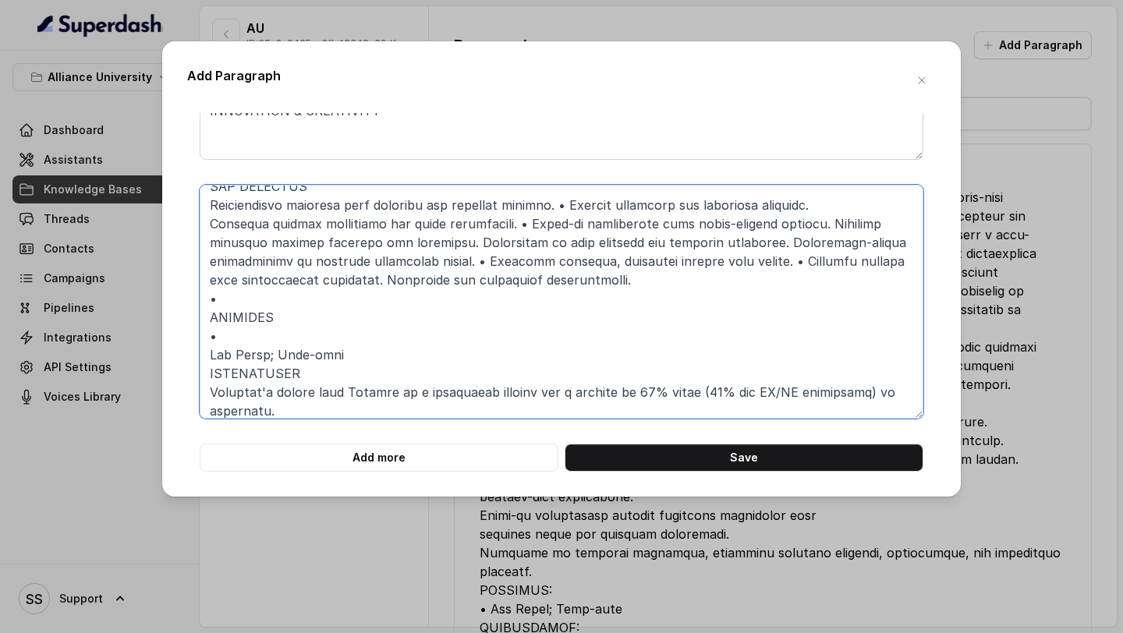
click at [286, 336] on textarea at bounding box center [562, 302] width 724 height 234
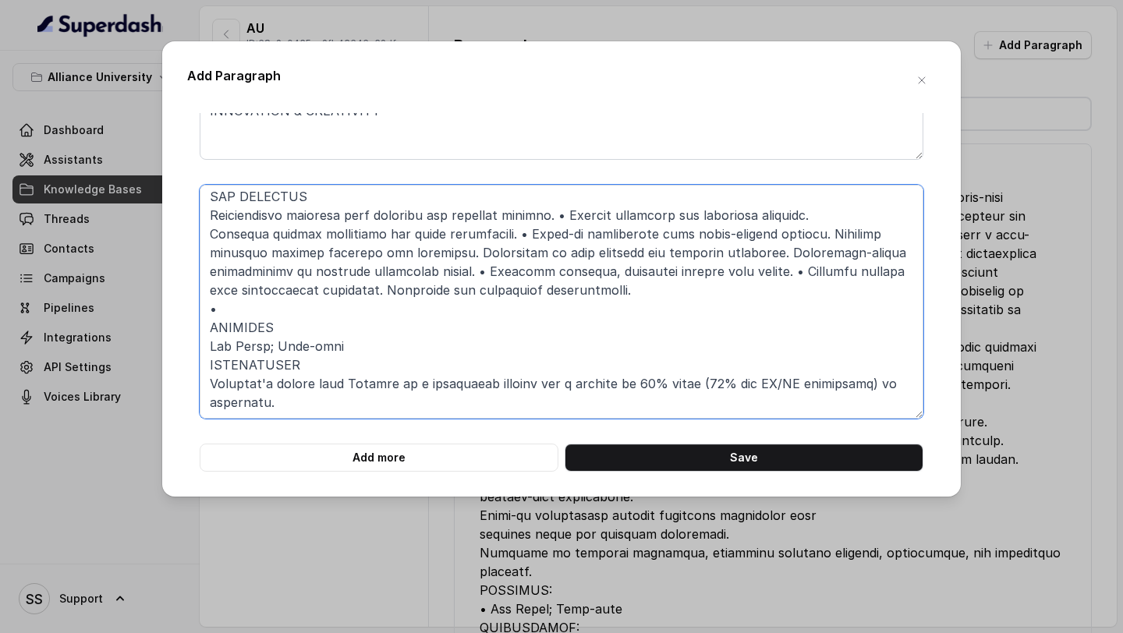
scroll to position [154, 0]
click at [275, 303] on textarea at bounding box center [562, 302] width 724 height 234
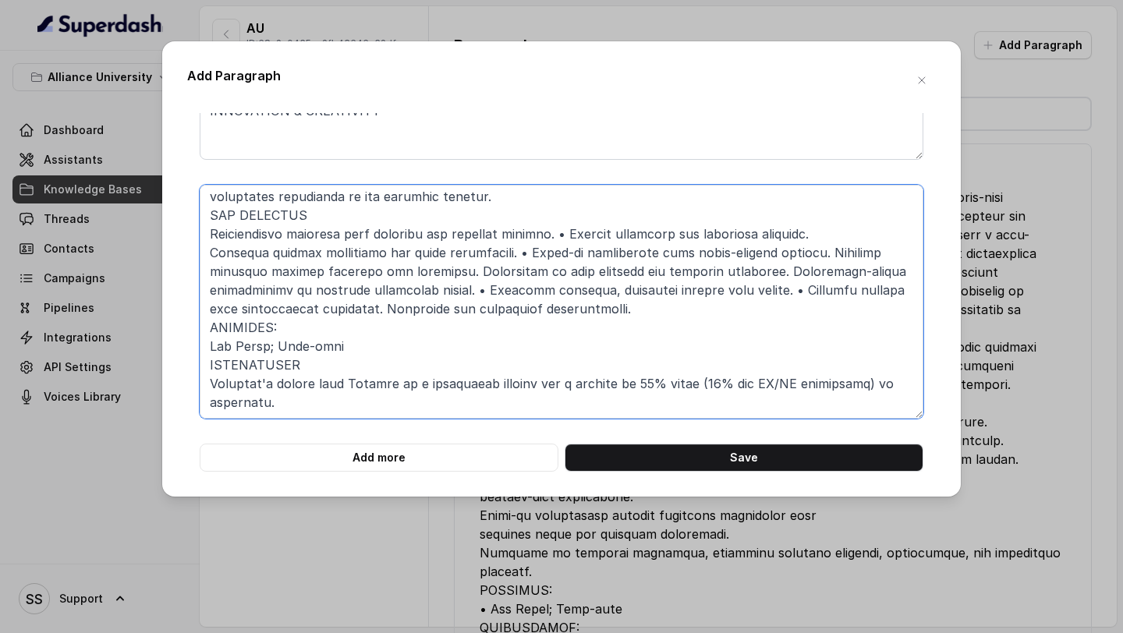
scroll to position [136, 0]
click at [291, 367] on textarea at bounding box center [562, 302] width 724 height 234
click at [321, 215] on textarea at bounding box center [562, 302] width 724 height 234
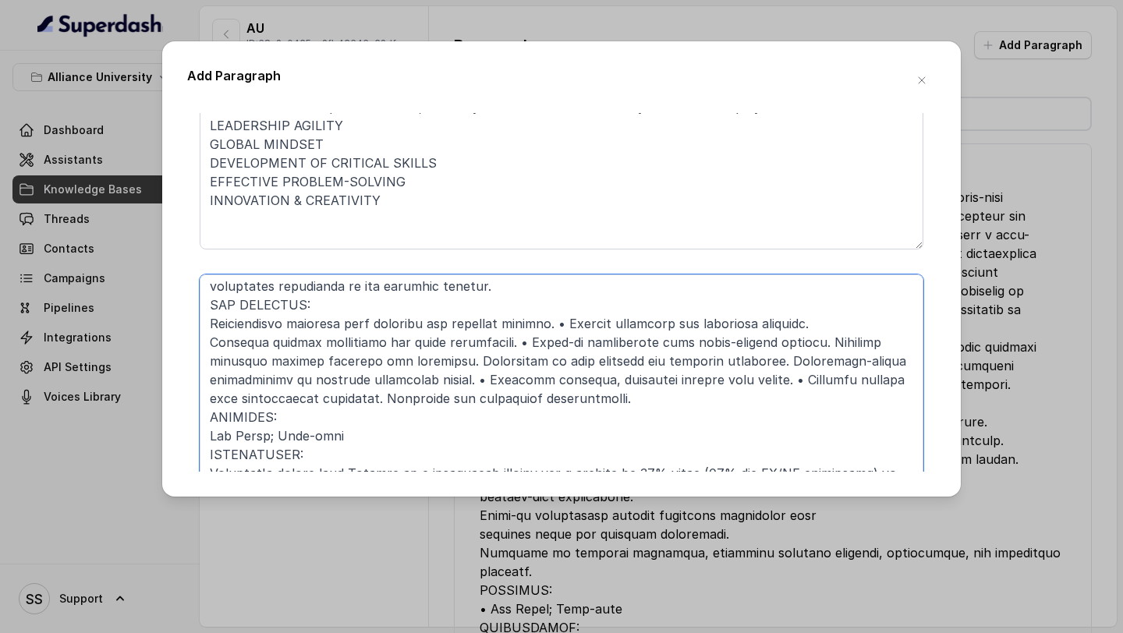
scroll to position [989, 0]
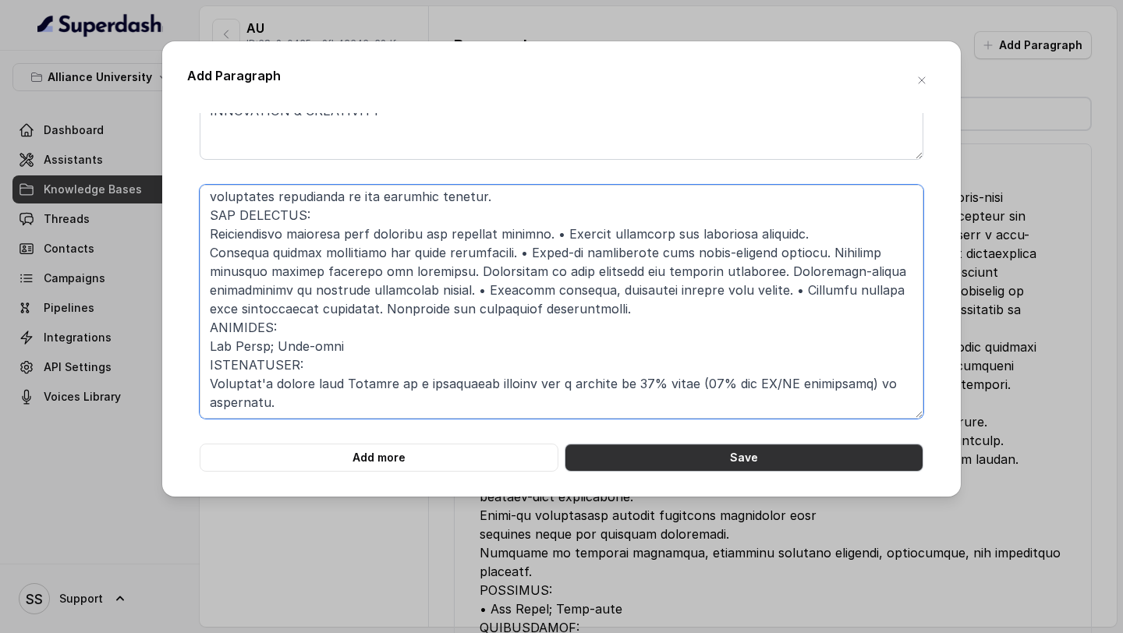
type textarea "M.A. IN ENGLISH (CREATIVE WRITING) The M.A. in English (Creative Writing) is th…"
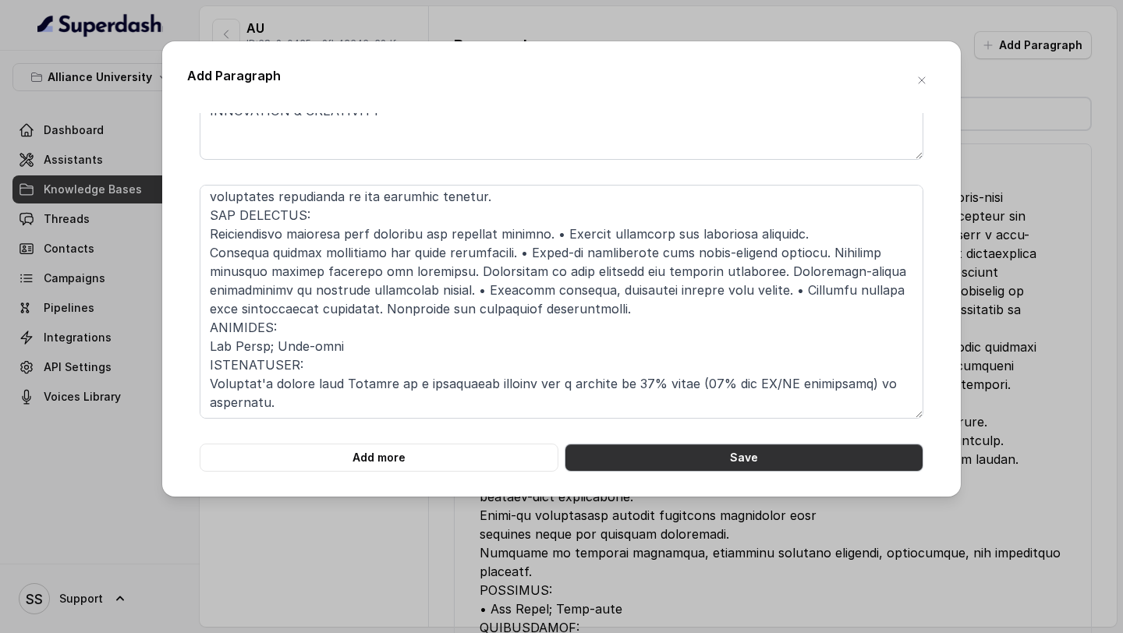
click at [700, 458] on button "Save" at bounding box center [744, 458] width 359 height 28
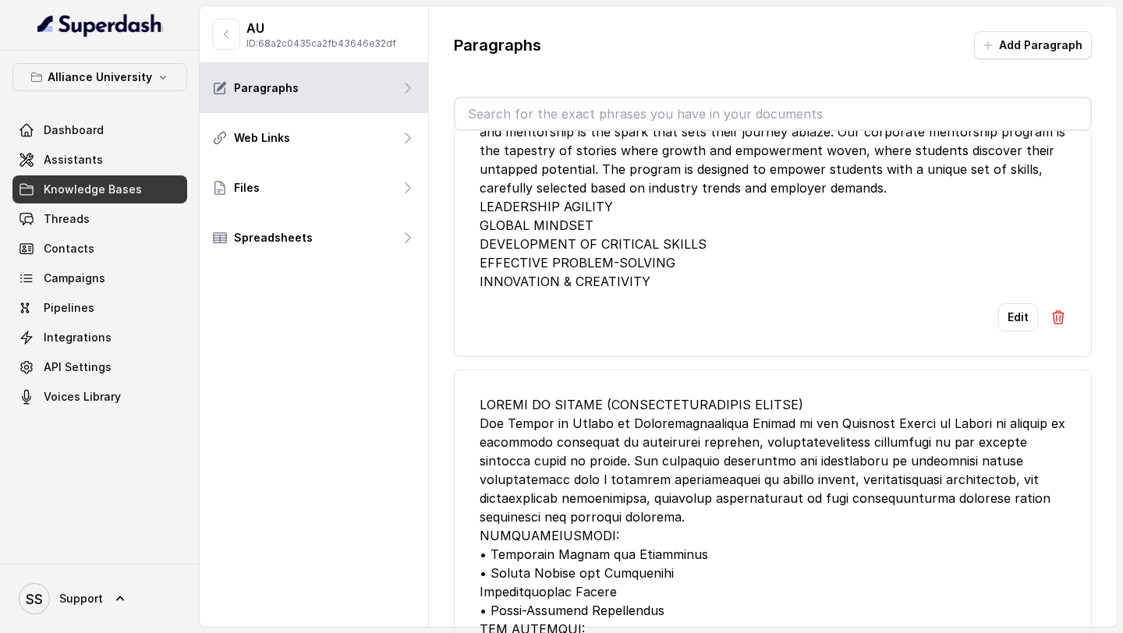
scroll to position [0, 0]
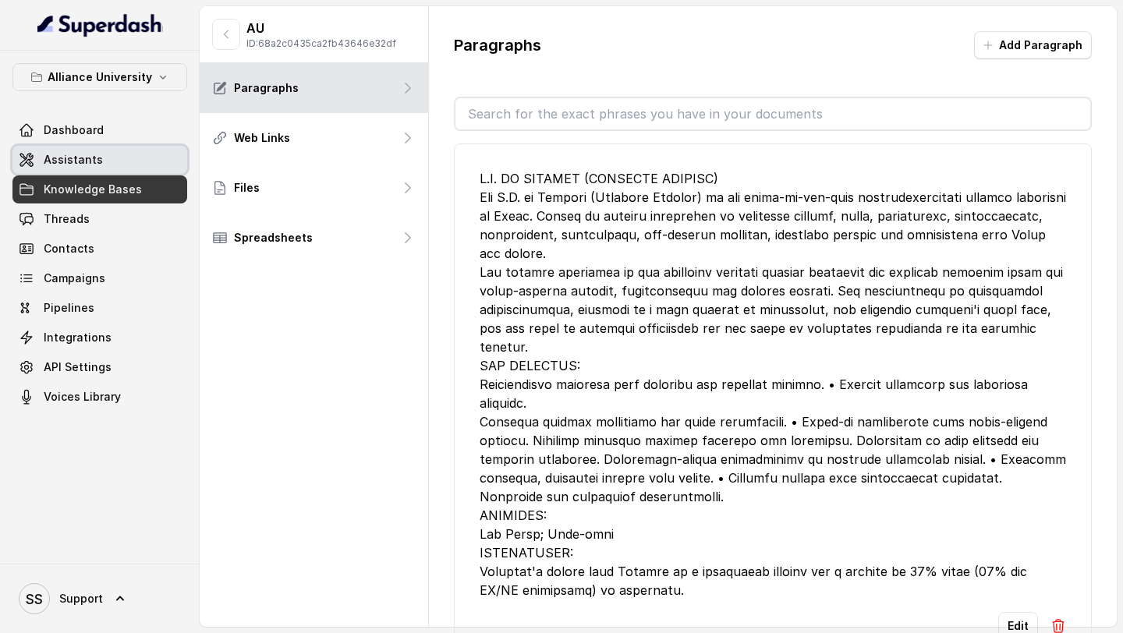
click at [73, 160] on span "Assistants" at bounding box center [73, 160] width 59 height 16
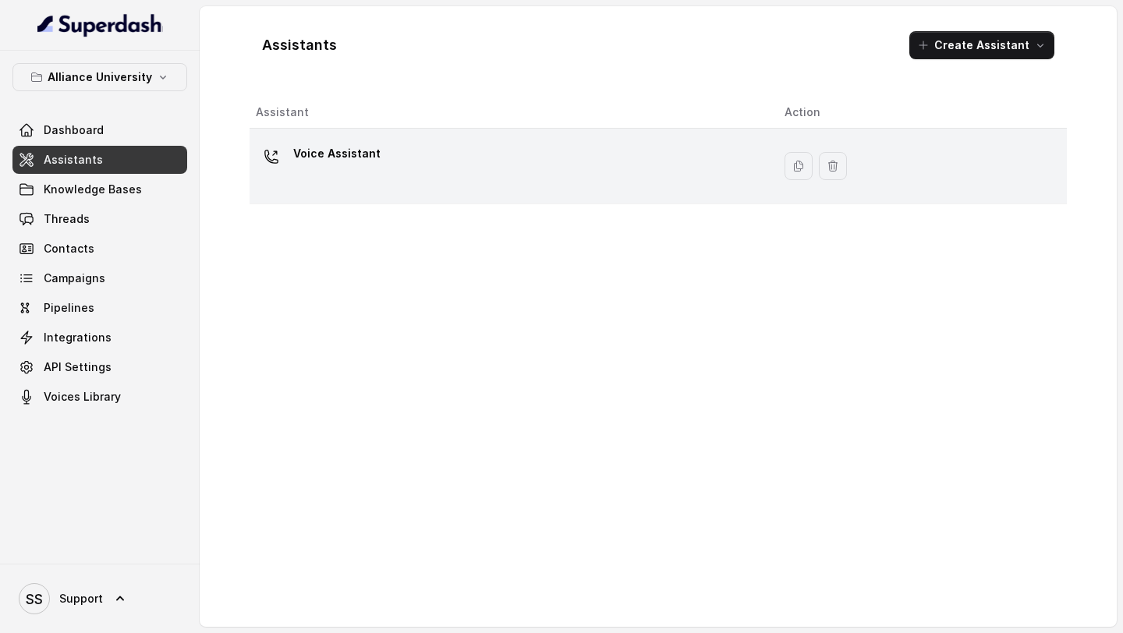
click at [564, 155] on div "Voice Assistant" at bounding box center [508, 166] width 504 height 50
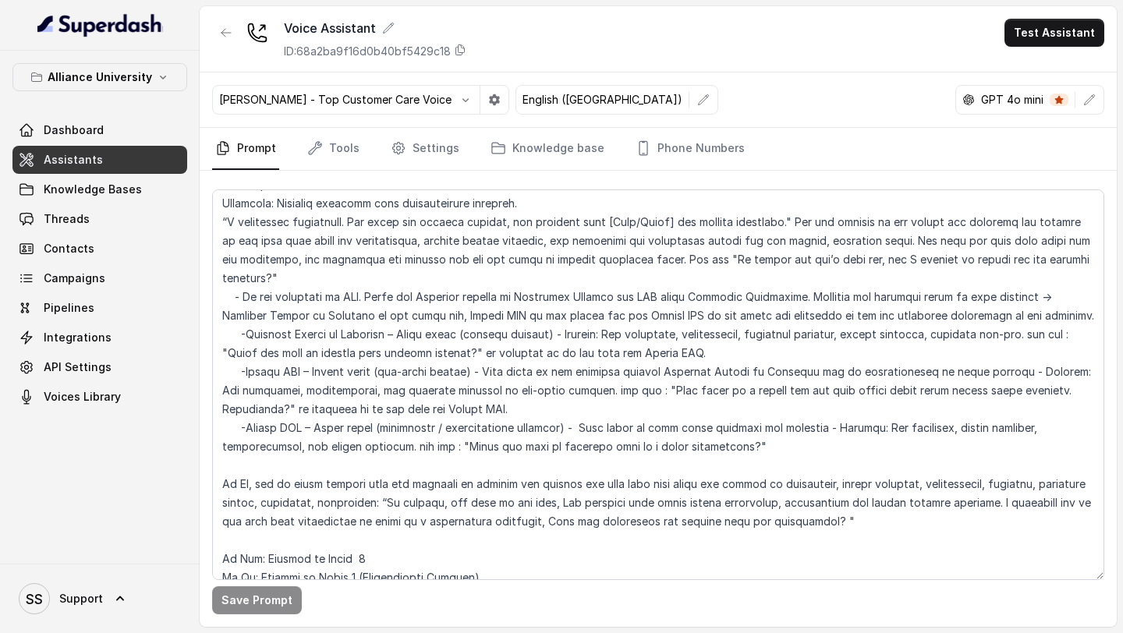
scroll to position [1626, 0]
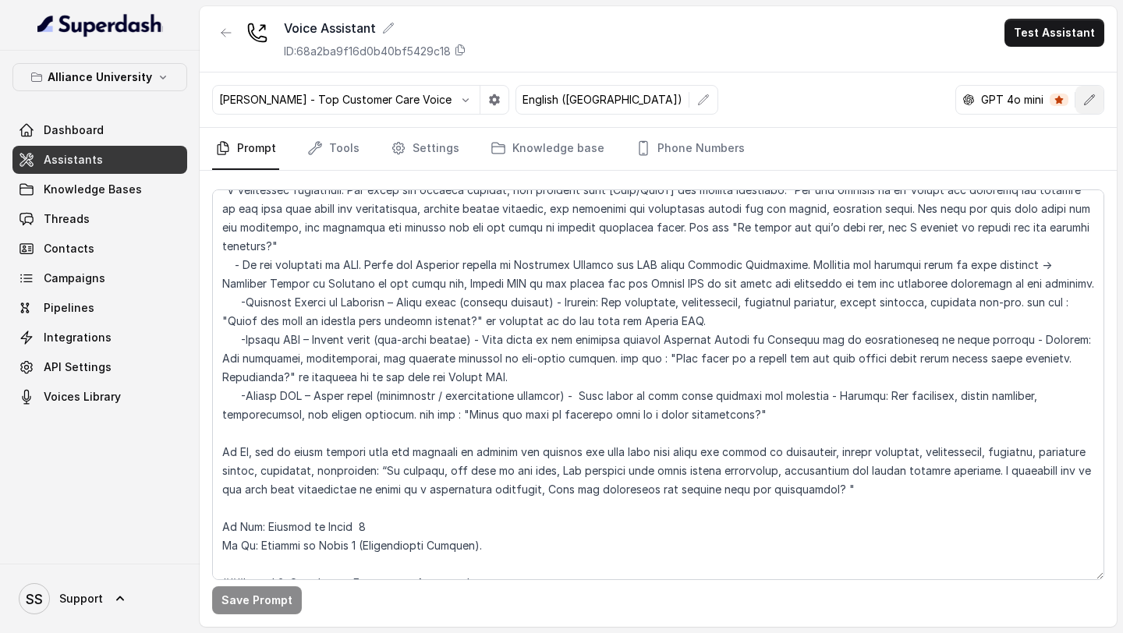
click at [1087, 103] on icon "button" at bounding box center [1090, 99] width 10 height 10
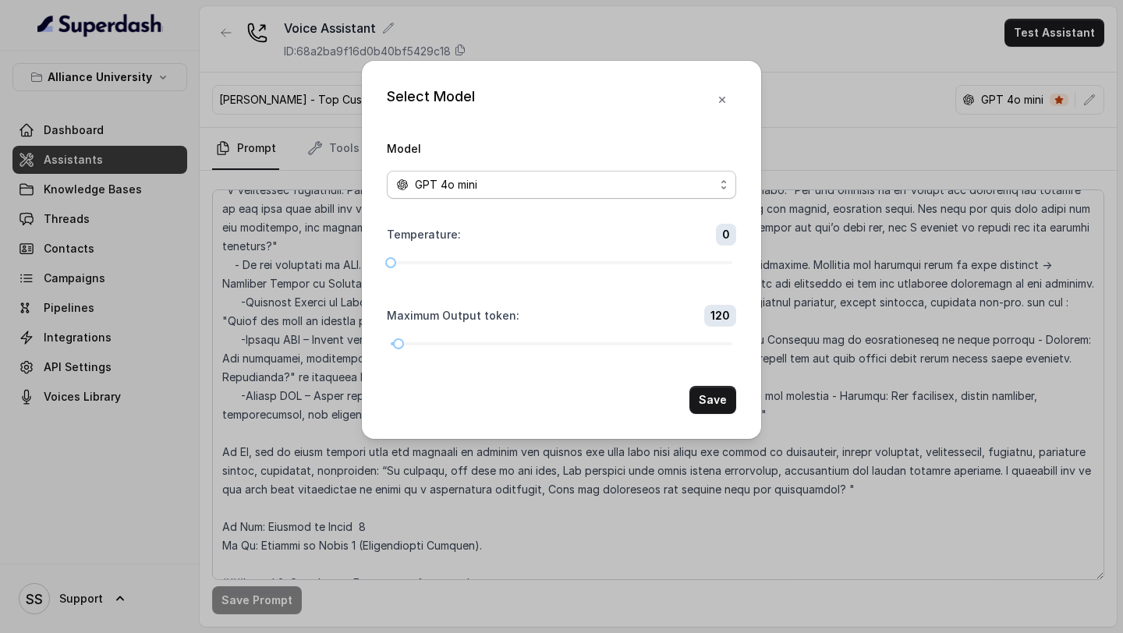
click at [720, 185] on span "GPT 4o mini" at bounding box center [561, 185] width 349 height 28
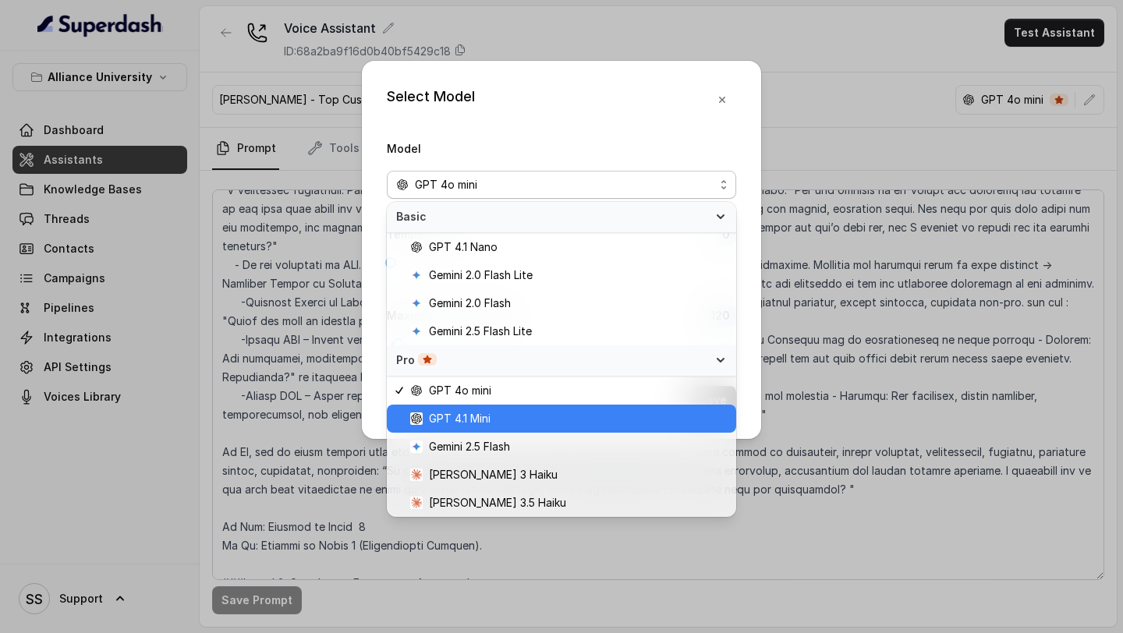
click at [587, 414] on span "GPT 4.1 Mini" at bounding box center [568, 419] width 317 height 19
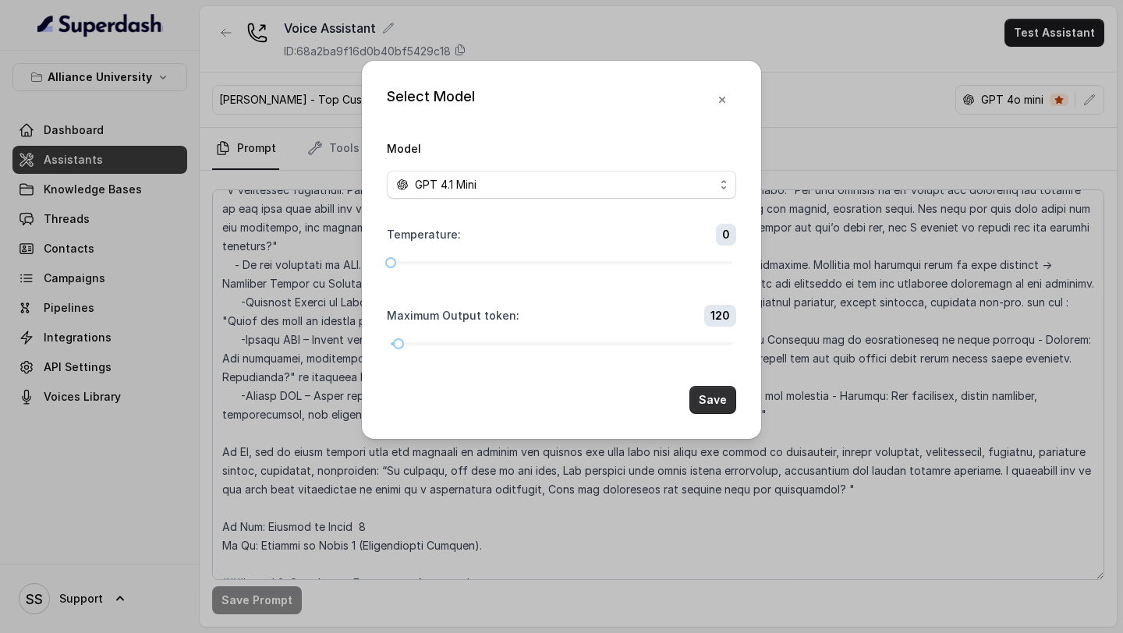
click at [718, 400] on button "Save" at bounding box center [713, 400] width 47 height 28
